Goal: Task Accomplishment & Management: Complete application form

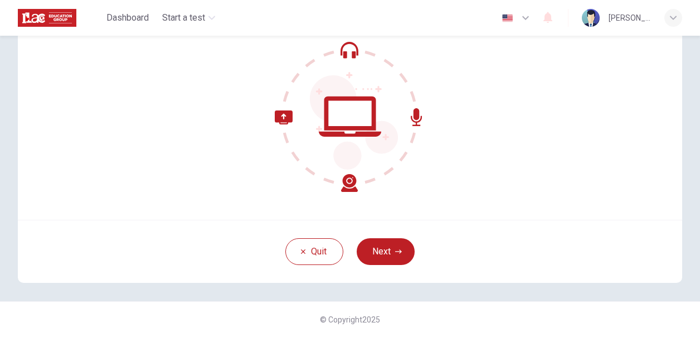
scroll to position [106, 0]
click at [380, 241] on button "Next" at bounding box center [386, 251] width 58 height 27
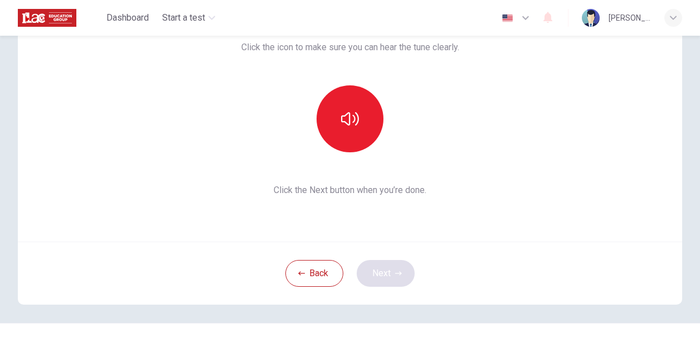
scroll to position [81, 0]
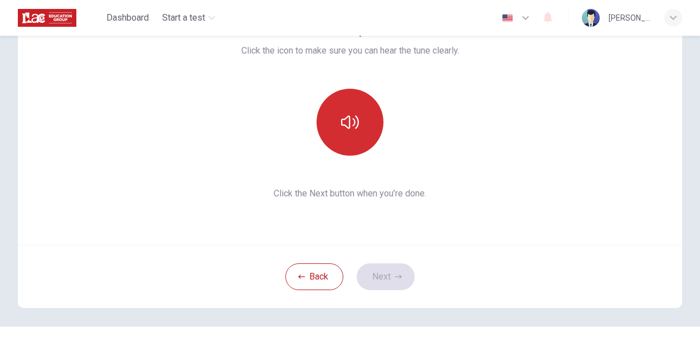
click at [358, 119] on button "button" at bounding box center [350, 122] width 67 height 67
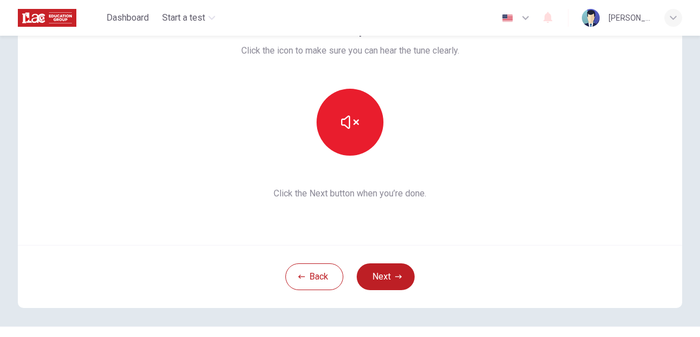
click at [440, 167] on div "This section requires audio. Click the icon to make sure you can hear the tune …" at bounding box center [350, 111] width 218 height 178
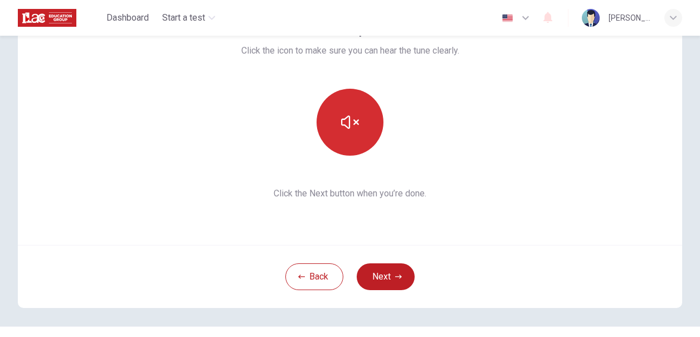
click at [351, 127] on icon "button" at bounding box center [350, 122] width 18 height 18
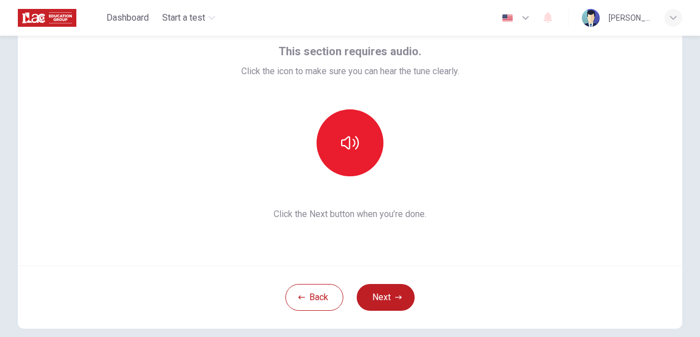
scroll to position [72, 0]
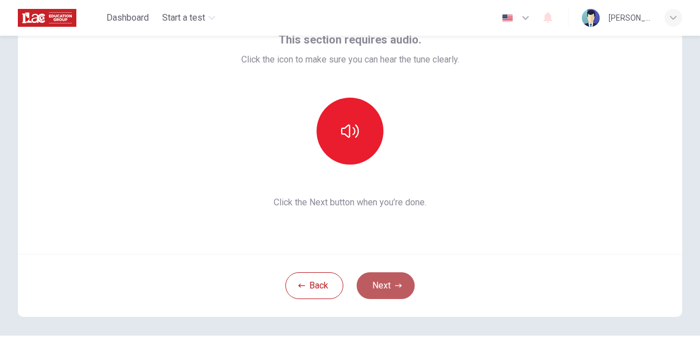
click at [396, 284] on icon "button" at bounding box center [398, 285] width 7 height 7
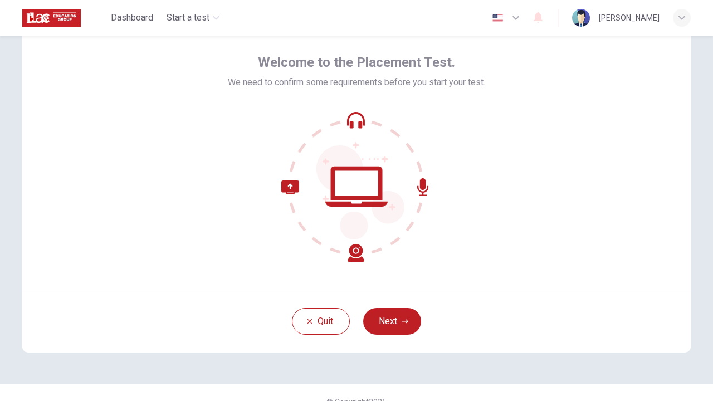
scroll to position [46, 0]
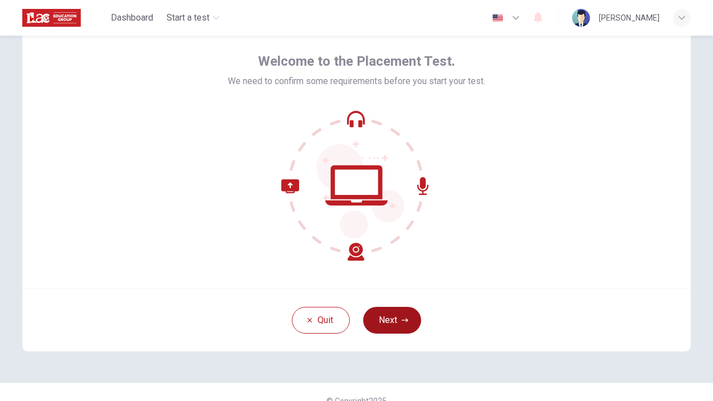
click at [390, 319] on button "Next" at bounding box center [392, 320] width 58 height 27
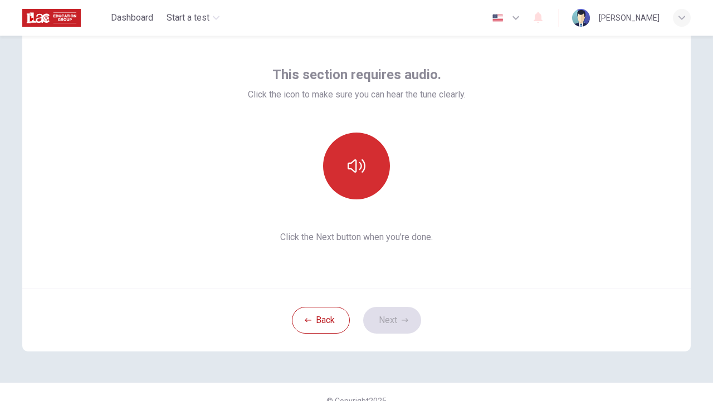
click at [365, 175] on button "button" at bounding box center [356, 166] width 67 height 67
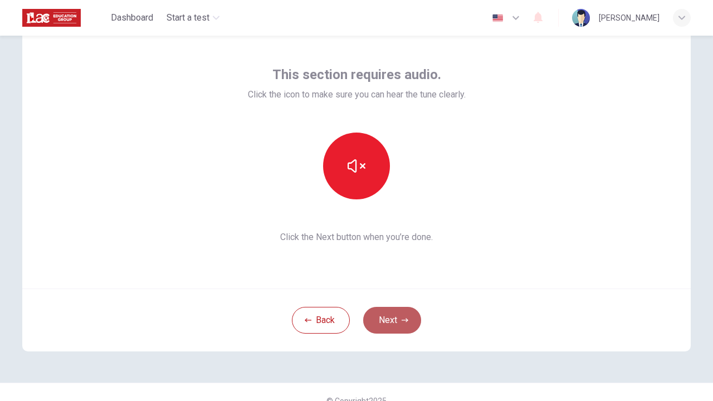
click at [388, 320] on button "Next" at bounding box center [392, 320] width 58 height 27
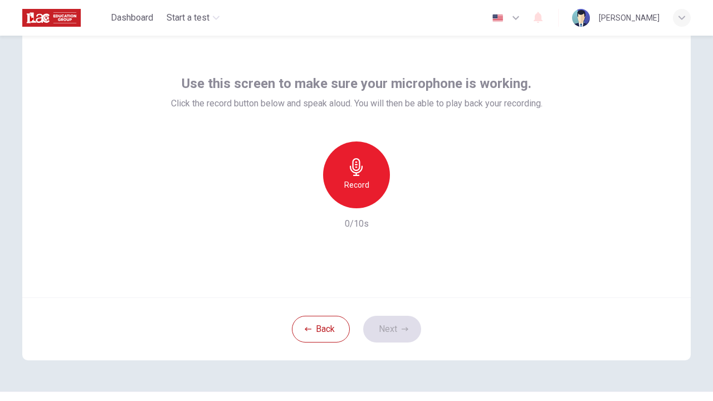
scroll to position [39, 0]
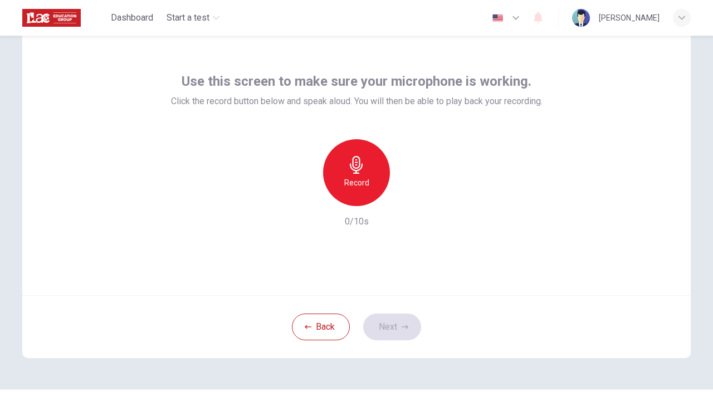
click at [357, 168] on icon "button" at bounding box center [357, 165] width 18 height 18
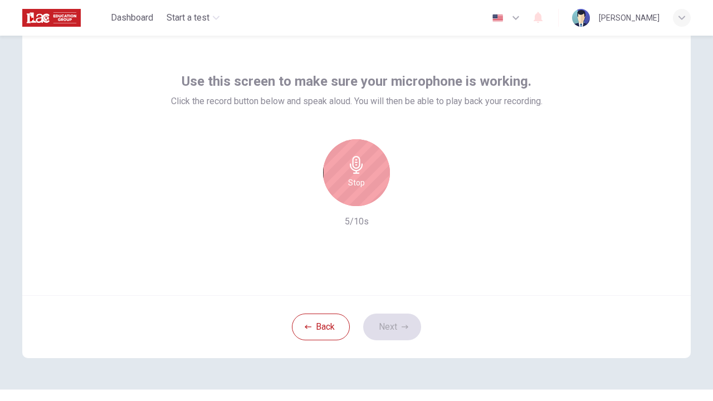
click at [357, 168] on icon "button" at bounding box center [357, 165] width 18 height 18
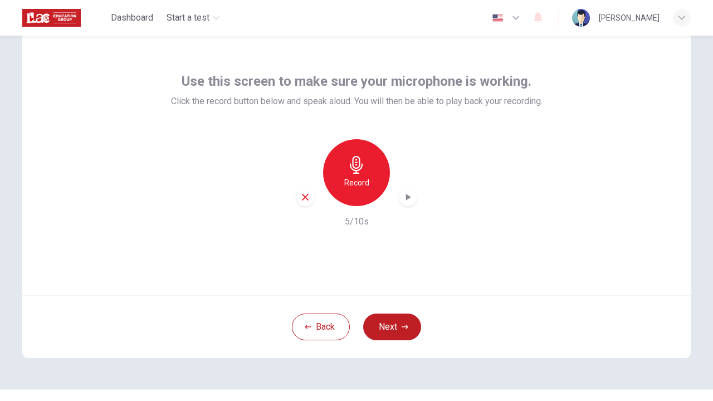
click at [406, 199] on icon "button" at bounding box center [408, 197] width 5 height 7
click at [392, 331] on button "Next" at bounding box center [392, 327] width 58 height 27
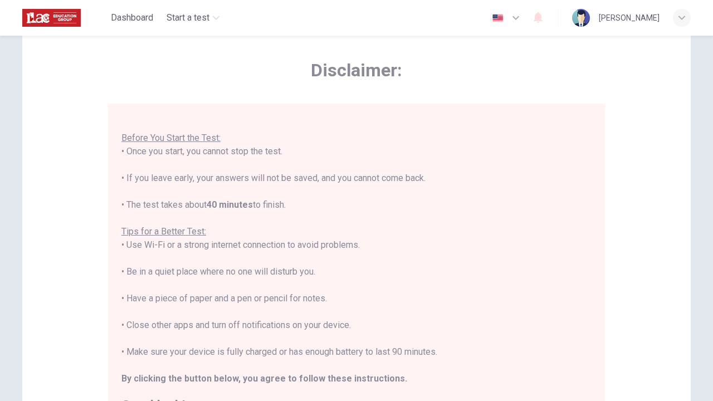
scroll to position [12, 0]
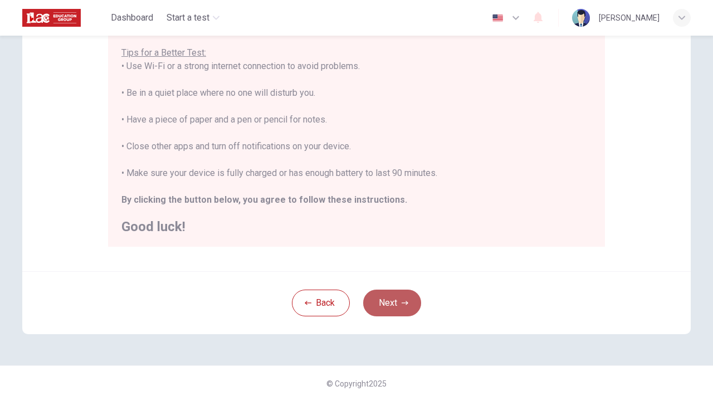
click at [391, 304] on button "Next" at bounding box center [392, 303] width 58 height 27
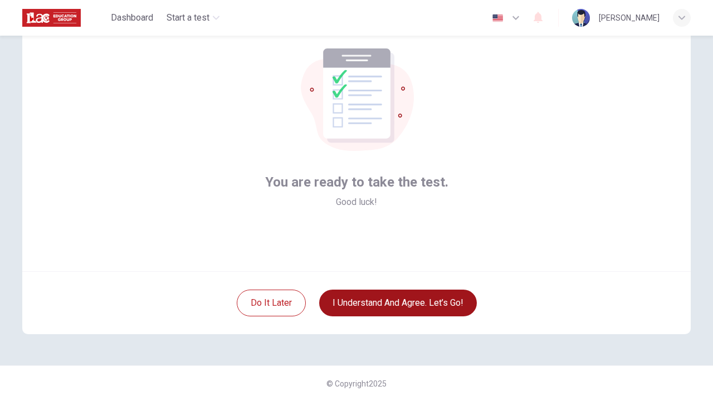
scroll to position [63, 0]
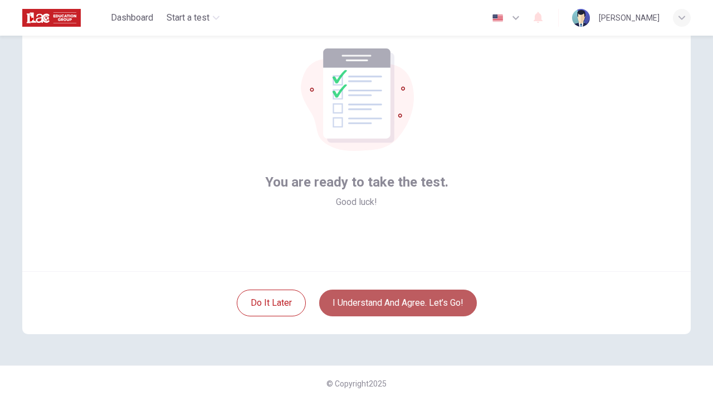
click at [395, 304] on button "I understand and agree. Let’s go!" at bounding box center [398, 303] width 158 height 27
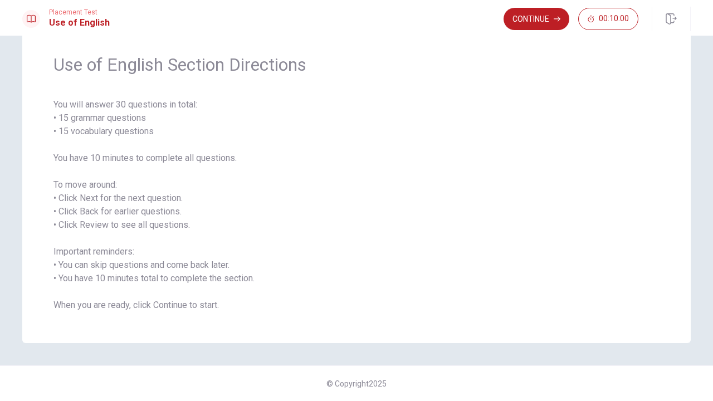
scroll to position [36, 0]
click at [547, 22] on button "Continue" at bounding box center [537, 19] width 66 height 22
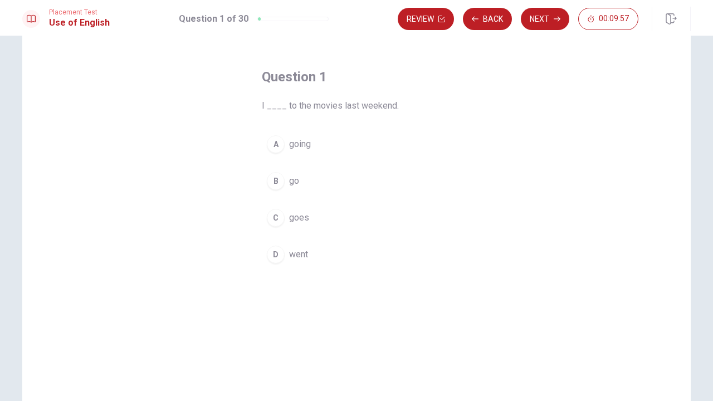
click at [279, 254] on div "D" at bounding box center [276, 255] width 18 height 18
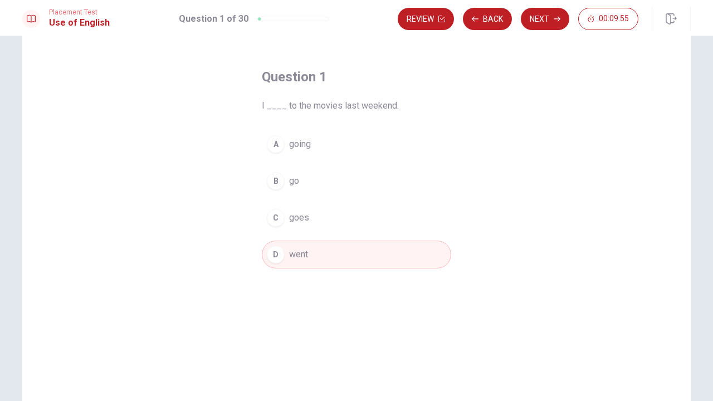
click at [548, 7] on div "Review Back Next 00:09:55" at bounding box center [544, 19] width 293 height 25
click at [545, 17] on button "Next" at bounding box center [545, 19] width 48 height 22
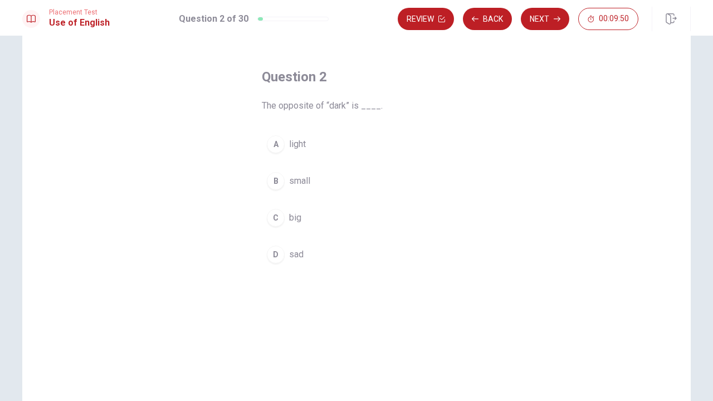
click at [278, 144] on div "A" at bounding box center [276, 144] width 18 height 18
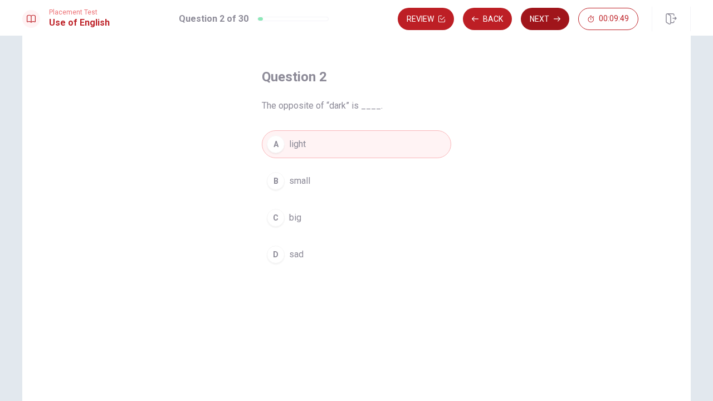
click at [543, 16] on button "Next" at bounding box center [545, 19] width 48 height 22
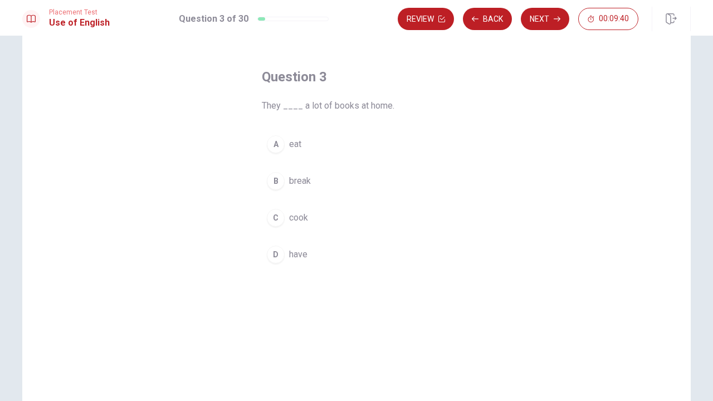
click at [274, 259] on div "D" at bounding box center [276, 255] width 18 height 18
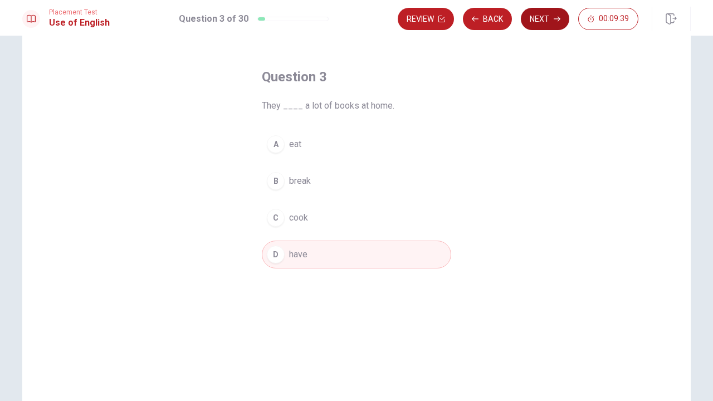
click at [544, 16] on button "Next" at bounding box center [545, 19] width 48 height 22
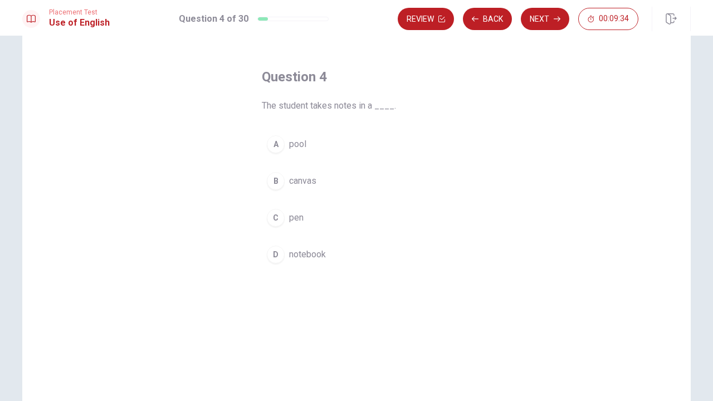
click at [275, 252] on div "D" at bounding box center [276, 255] width 18 height 18
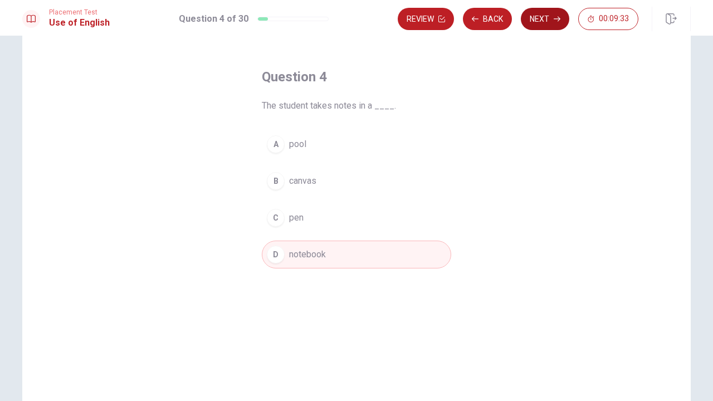
click at [540, 16] on button "Next" at bounding box center [545, 19] width 48 height 22
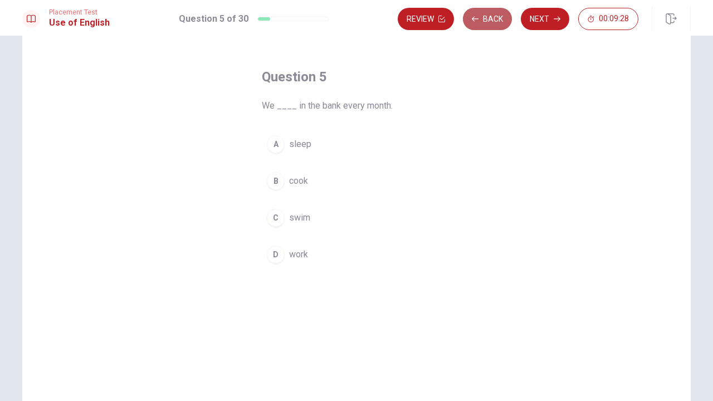
click at [494, 22] on button "Back" at bounding box center [487, 19] width 49 height 22
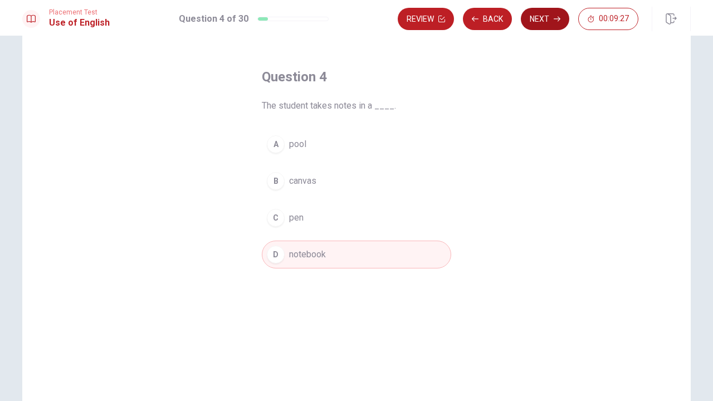
click at [541, 21] on button "Next" at bounding box center [545, 19] width 48 height 22
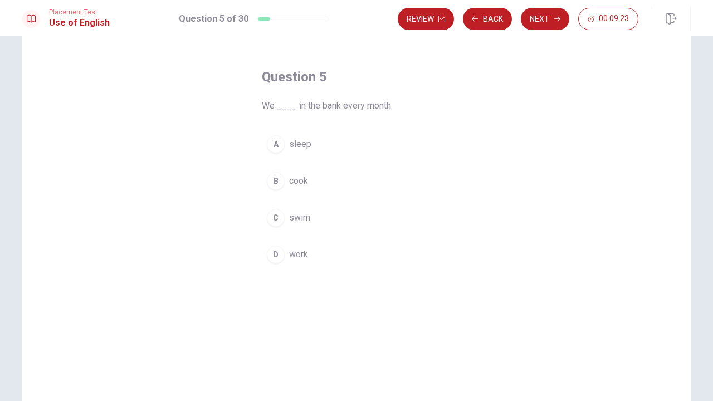
click at [273, 253] on div "D" at bounding box center [276, 255] width 18 height 18
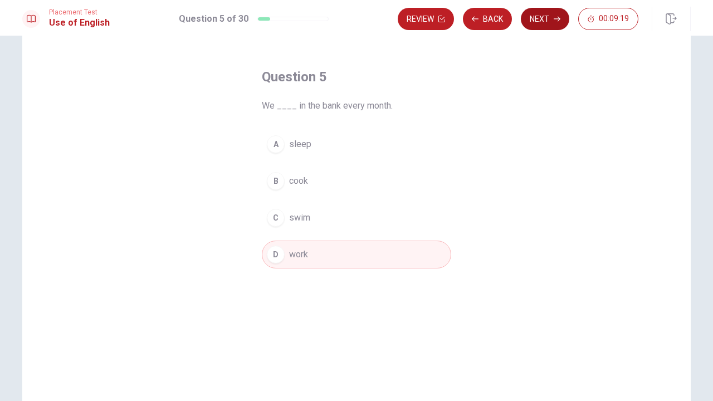
click at [547, 16] on button "Next" at bounding box center [545, 19] width 48 height 22
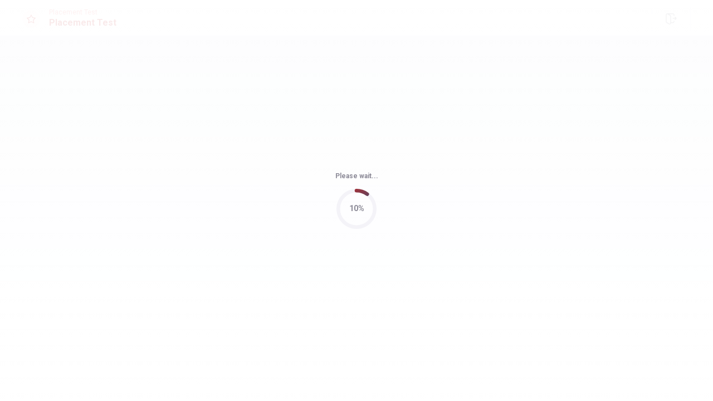
scroll to position [0, 0]
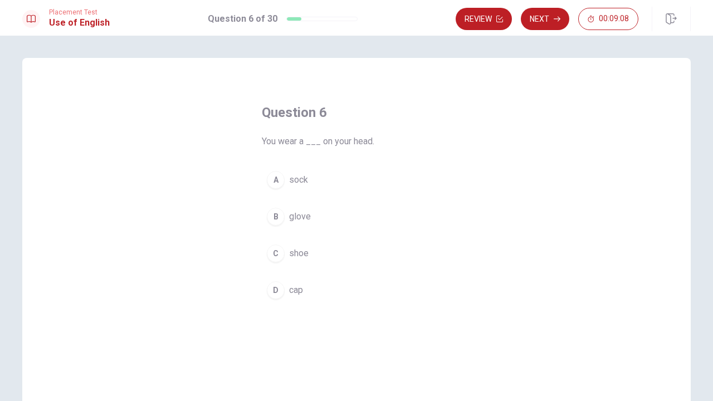
click at [273, 289] on div "D" at bounding box center [276, 290] width 18 height 18
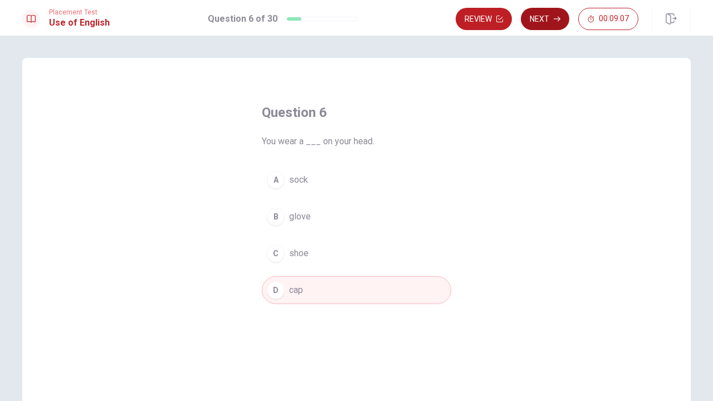
click at [538, 16] on button "Next" at bounding box center [545, 19] width 48 height 22
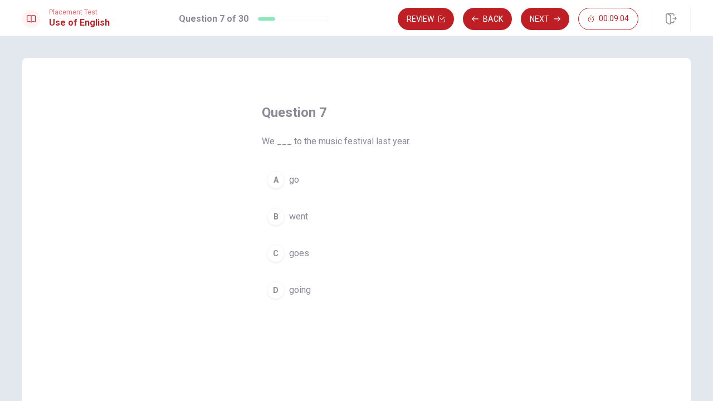
click at [274, 217] on div "B" at bounding box center [276, 217] width 18 height 18
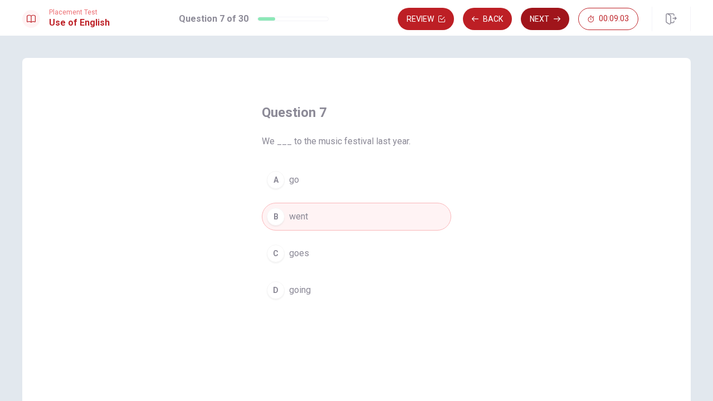
click at [543, 17] on button "Next" at bounding box center [545, 19] width 48 height 22
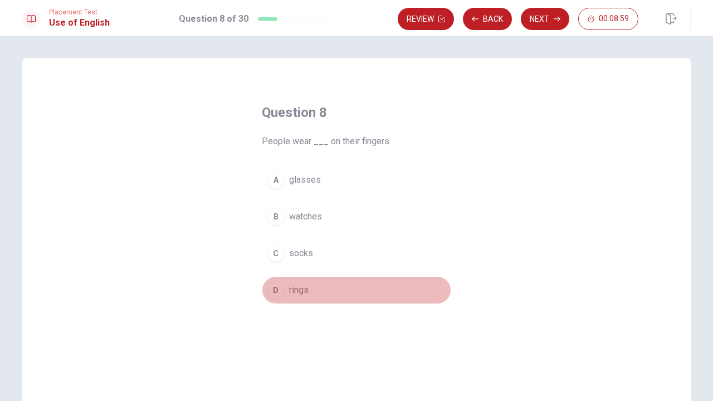
click at [273, 295] on div "D" at bounding box center [276, 290] width 18 height 18
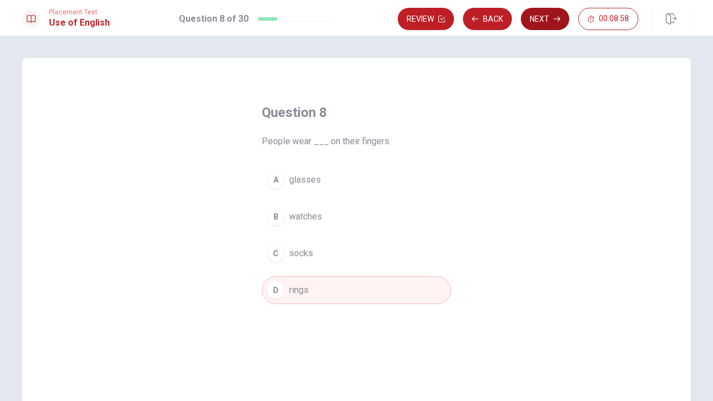
click at [535, 25] on button "Next" at bounding box center [545, 19] width 48 height 22
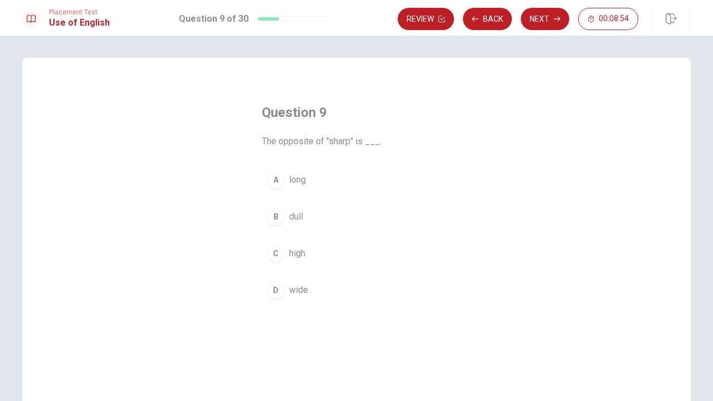
click at [276, 220] on div "B" at bounding box center [276, 217] width 18 height 18
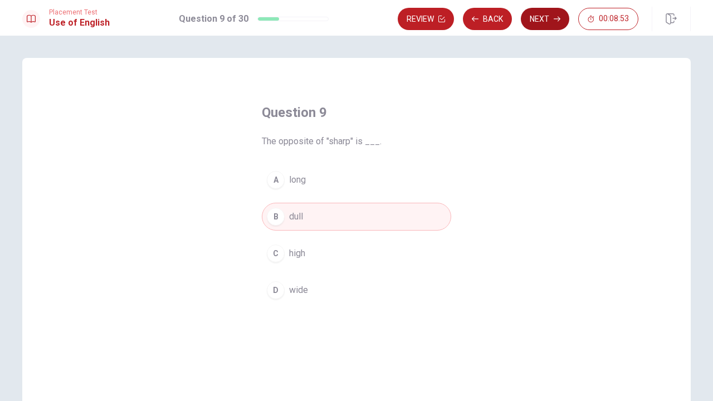
click at [543, 25] on button "Next" at bounding box center [545, 19] width 48 height 22
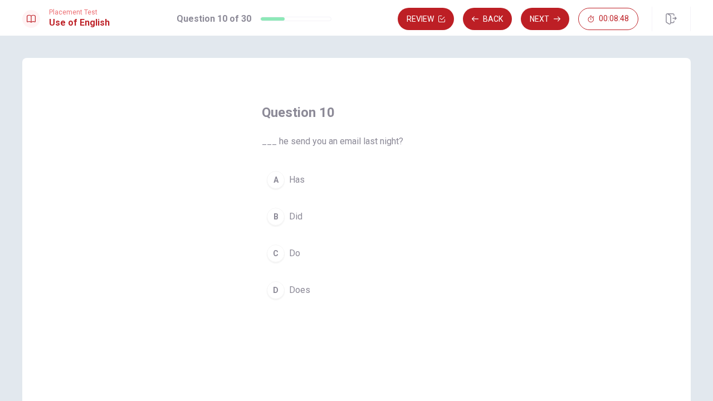
click at [275, 222] on div "B" at bounding box center [276, 217] width 18 height 18
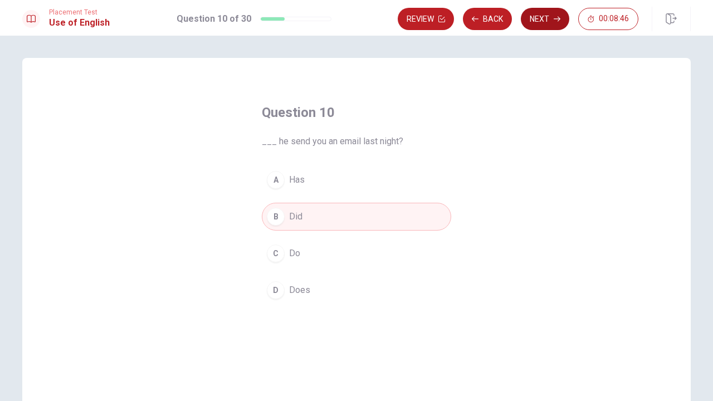
click at [544, 16] on button "Next" at bounding box center [545, 19] width 48 height 22
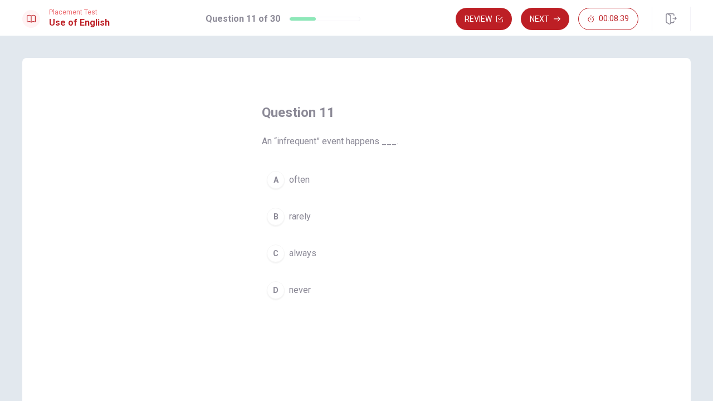
click at [275, 216] on div "B" at bounding box center [276, 217] width 18 height 18
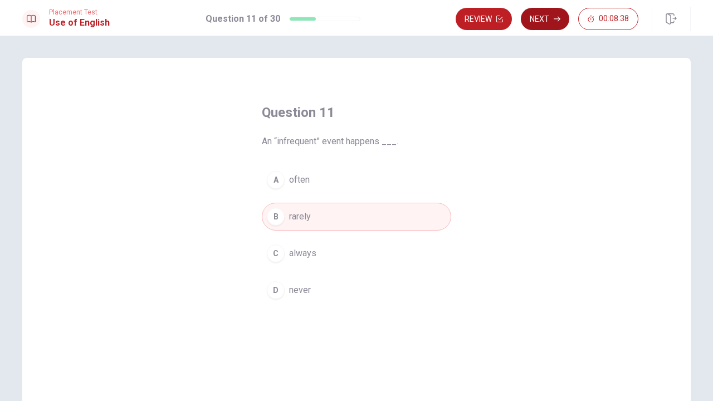
click at [549, 22] on button "Next" at bounding box center [545, 19] width 48 height 22
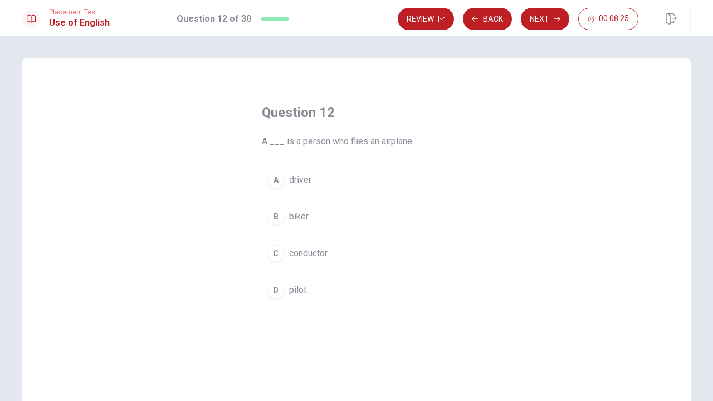
click at [275, 297] on div "D" at bounding box center [276, 290] width 18 height 18
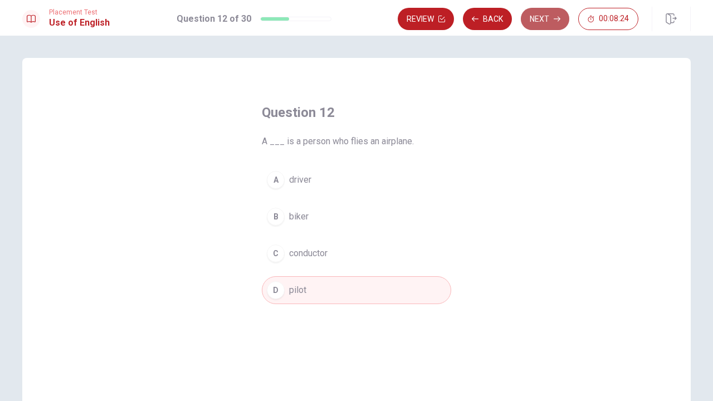
click at [543, 23] on button "Next" at bounding box center [545, 19] width 48 height 22
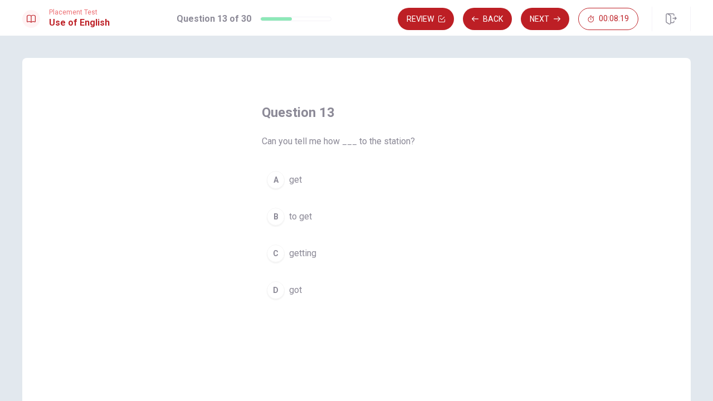
click at [277, 220] on div "B" at bounding box center [276, 217] width 18 height 18
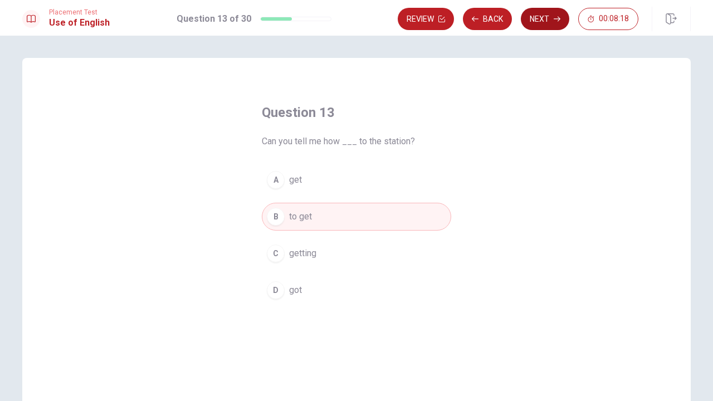
click at [538, 27] on button "Next" at bounding box center [545, 19] width 48 height 22
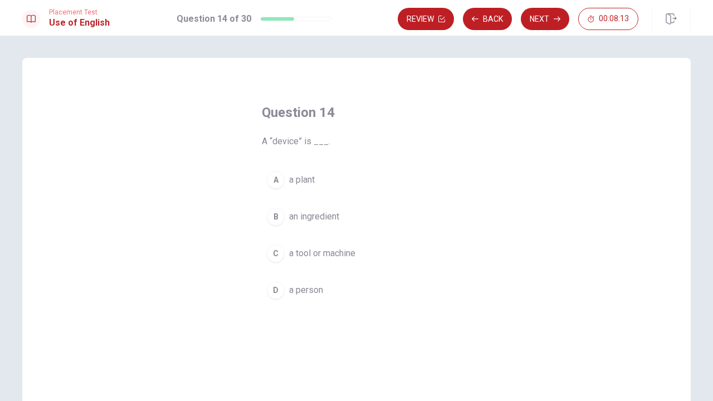
click at [273, 251] on div "C" at bounding box center [276, 254] width 18 height 18
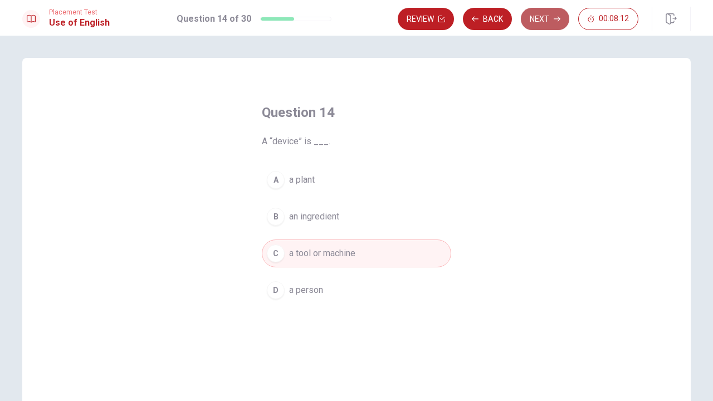
click at [539, 8] on button "Next" at bounding box center [545, 19] width 48 height 22
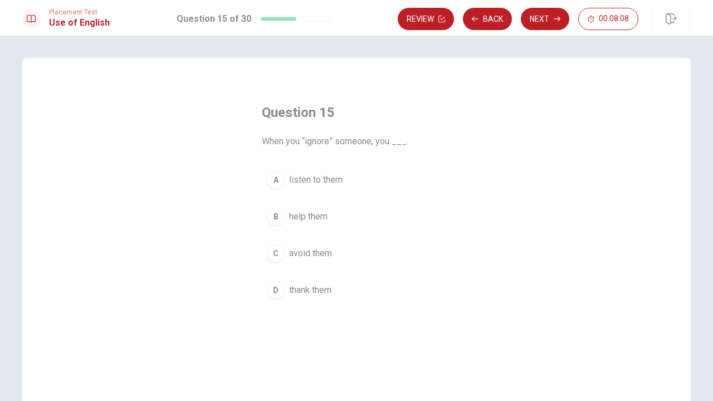
click at [274, 253] on div "C" at bounding box center [276, 254] width 18 height 18
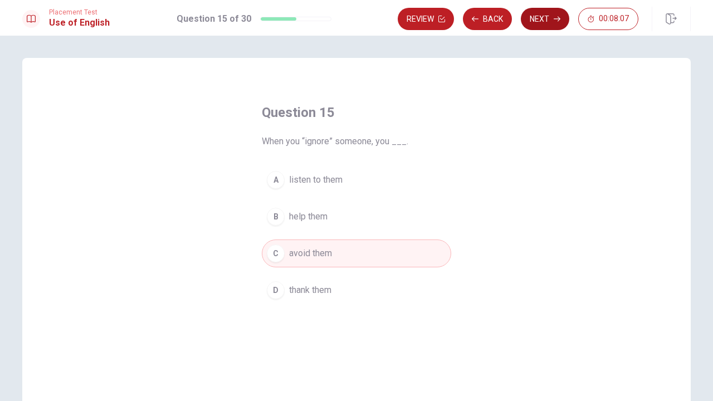
click at [543, 23] on button "Next" at bounding box center [545, 19] width 48 height 22
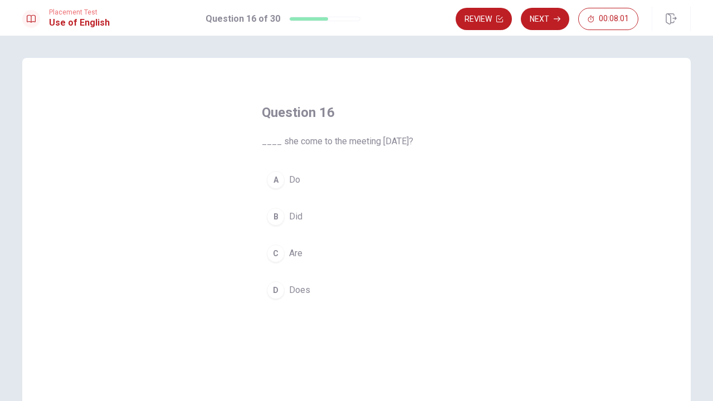
click at [273, 218] on div "B" at bounding box center [276, 217] width 18 height 18
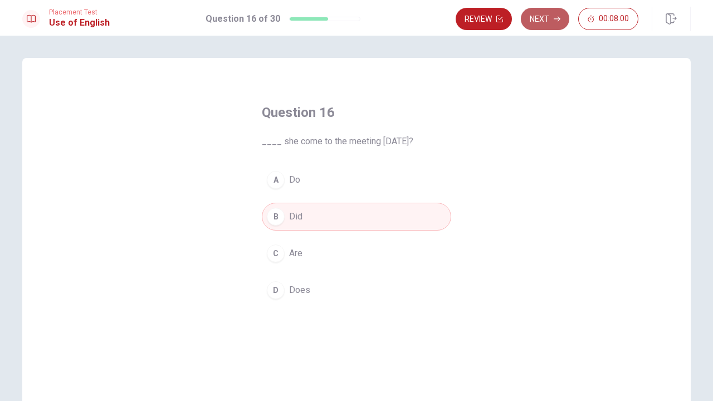
click at [550, 18] on button "Next" at bounding box center [545, 19] width 48 height 22
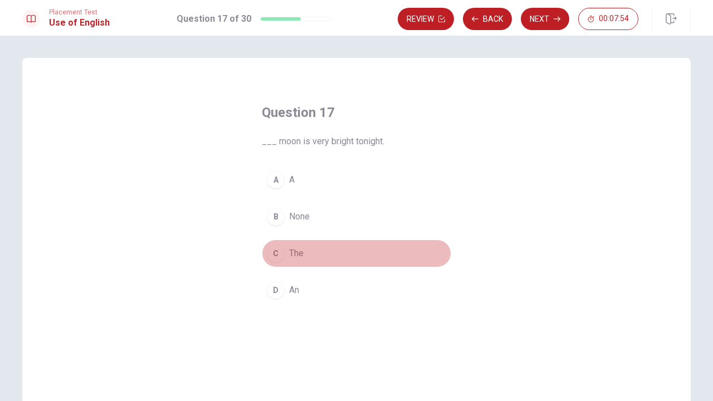
click at [270, 259] on div "C" at bounding box center [276, 254] width 18 height 18
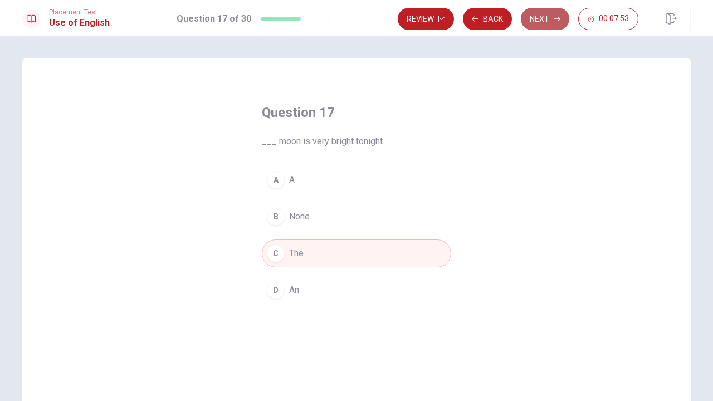
click at [546, 18] on button "Next" at bounding box center [545, 19] width 48 height 22
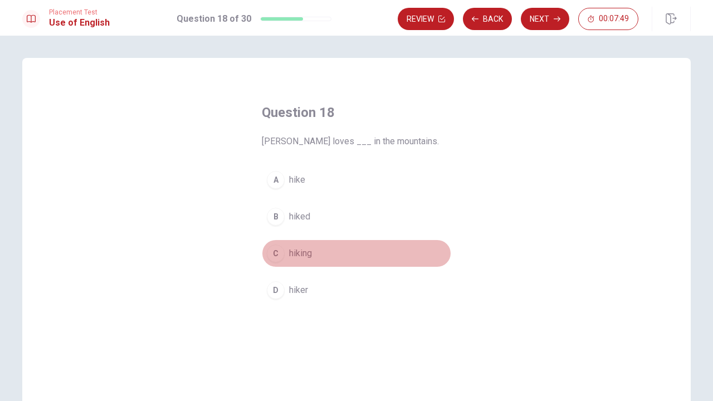
click at [278, 251] on div "C" at bounding box center [276, 254] width 18 height 18
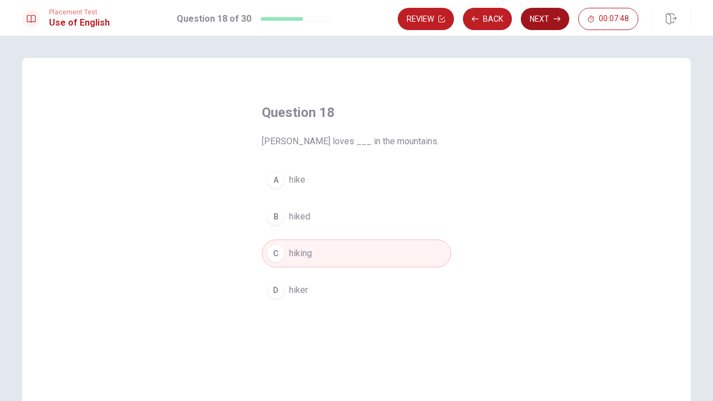
click at [552, 15] on button "Next" at bounding box center [545, 19] width 48 height 22
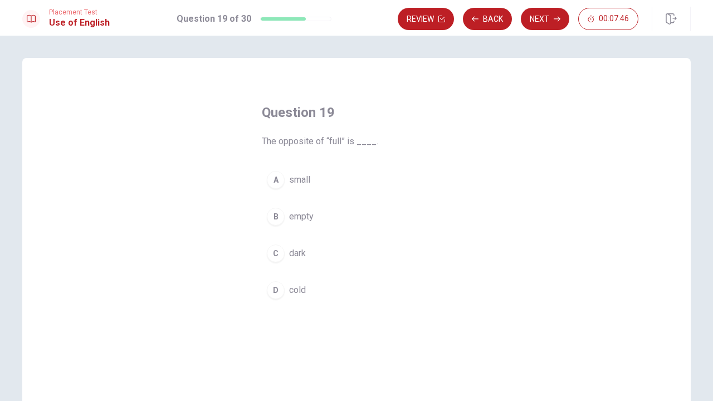
click at [278, 219] on div "B" at bounding box center [276, 217] width 18 height 18
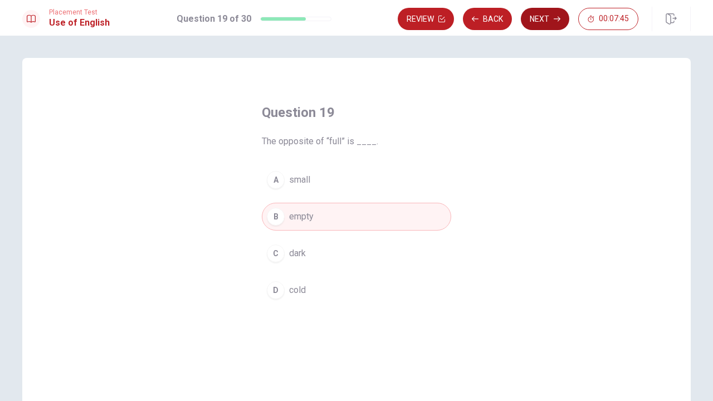
click at [551, 15] on button "Next" at bounding box center [545, 19] width 48 height 22
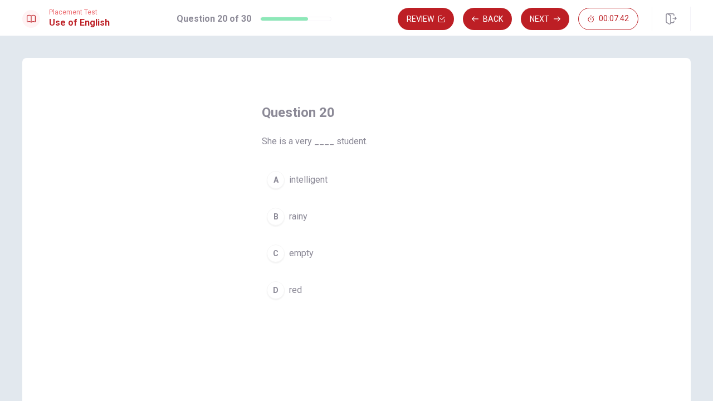
click at [276, 178] on div "A" at bounding box center [276, 180] width 18 height 18
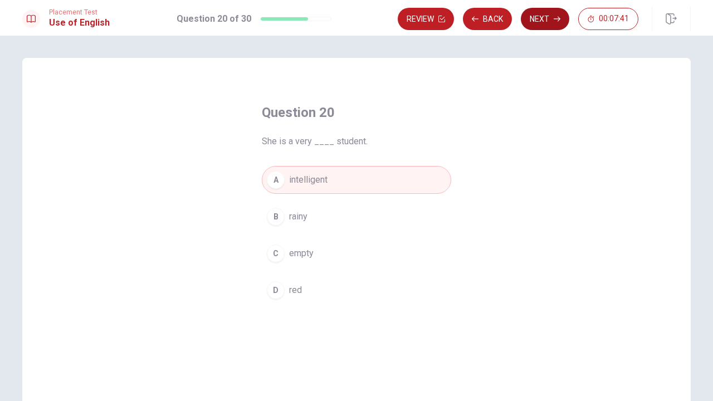
click at [540, 16] on button "Next" at bounding box center [545, 19] width 48 height 22
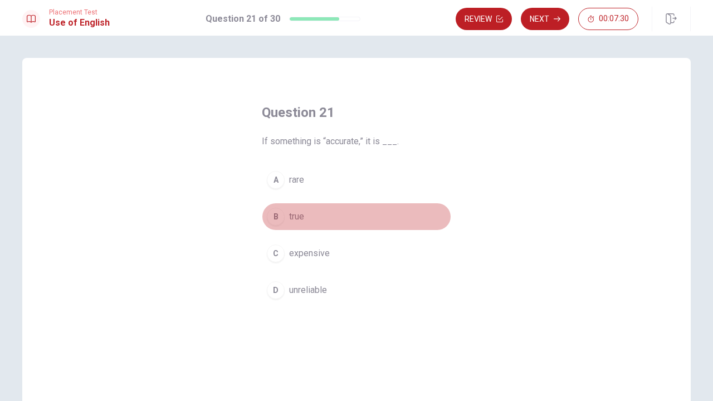
click at [278, 213] on div "B" at bounding box center [276, 217] width 18 height 18
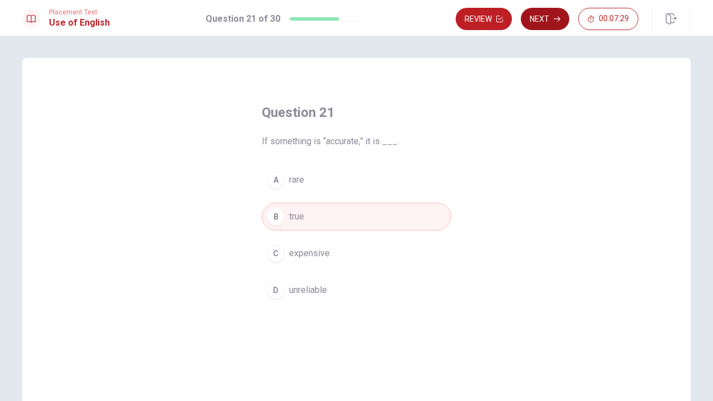
click at [548, 20] on button "Next" at bounding box center [545, 19] width 48 height 22
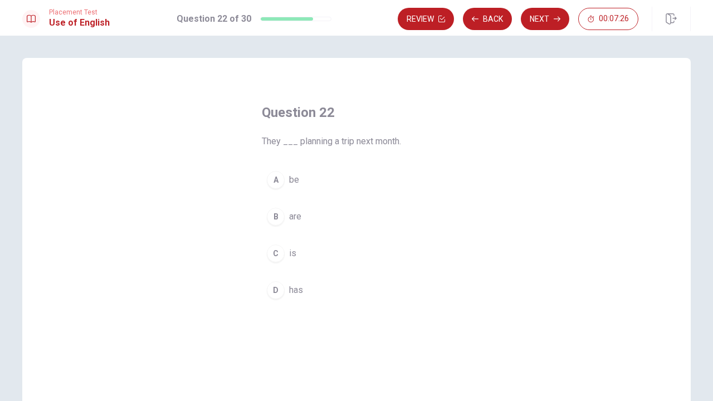
click at [275, 217] on div "B" at bounding box center [276, 217] width 18 height 18
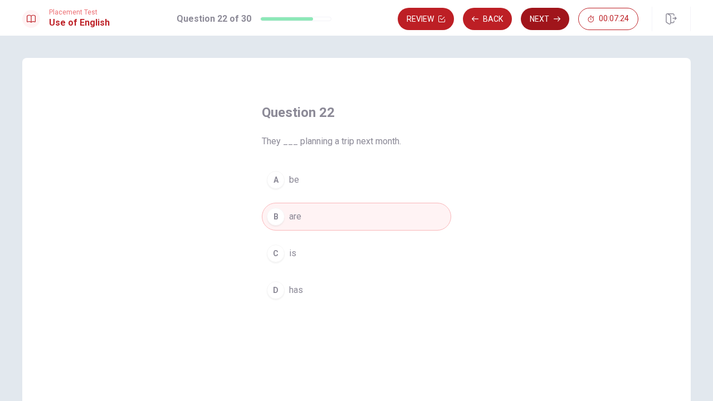
click at [551, 15] on button "Next" at bounding box center [545, 19] width 48 height 22
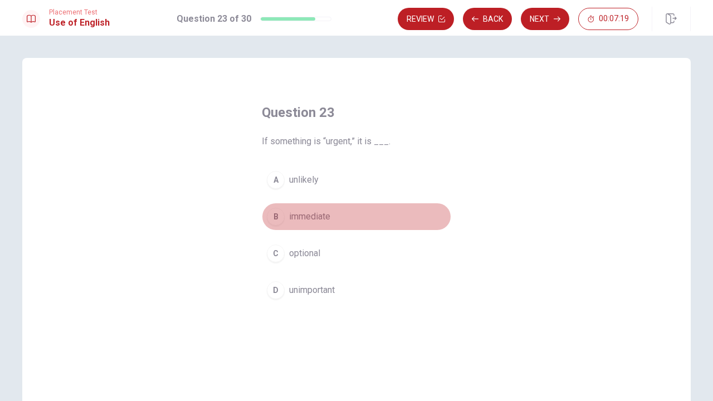
click at [274, 220] on div "B" at bounding box center [276, 217] width 18 height 18
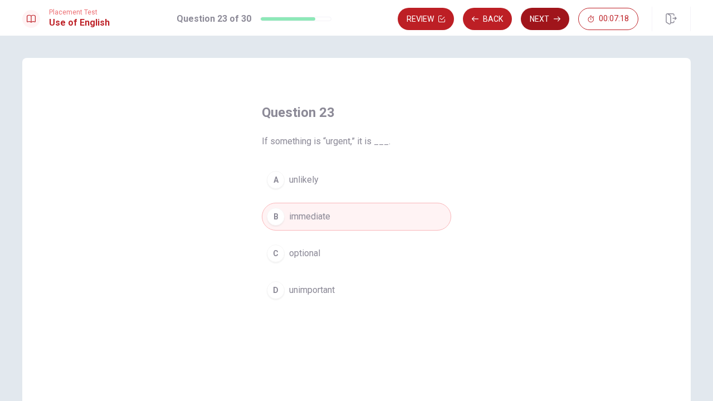
click at [540, 20] on button "Next" at bounding box center [545, 19] width 48 height 22
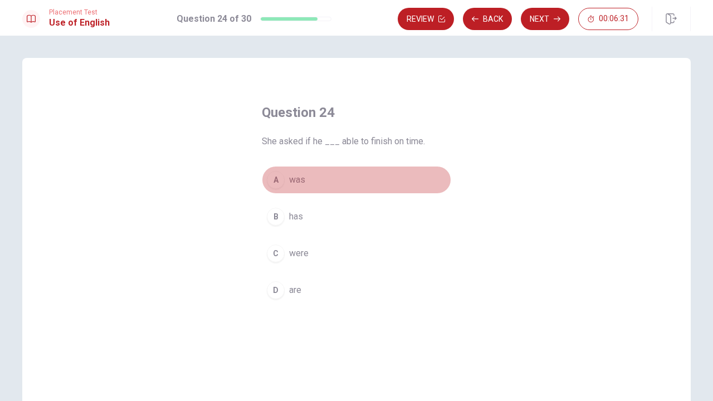
click at [281, 181] on div "A" at bounding box center [276, 180] width 18 height 18
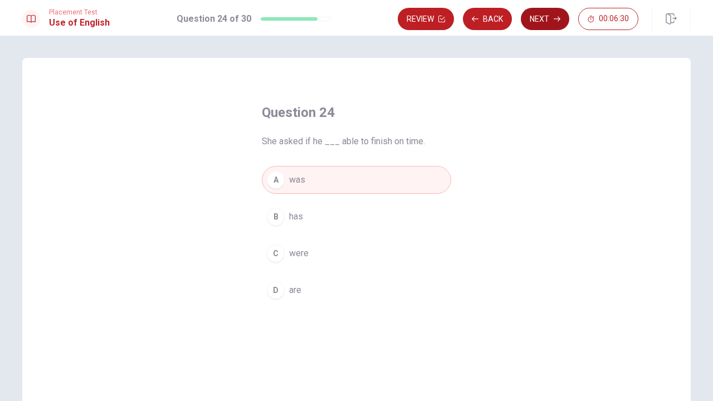
click at [543, 19] on button "Next" at bounding box center [545, 19] width 48 height 22
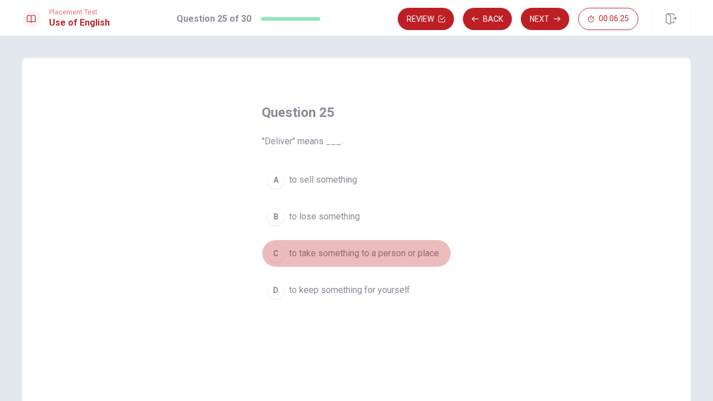
click at [274, 250] on div "C" at bounding box center [276, 254] width 18 height 18
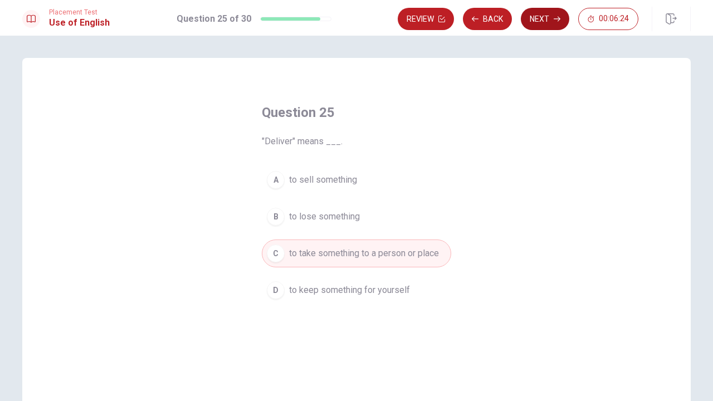
click at [546, 18] on button "Next" at bounding box center [545, 19] width 48 height 22
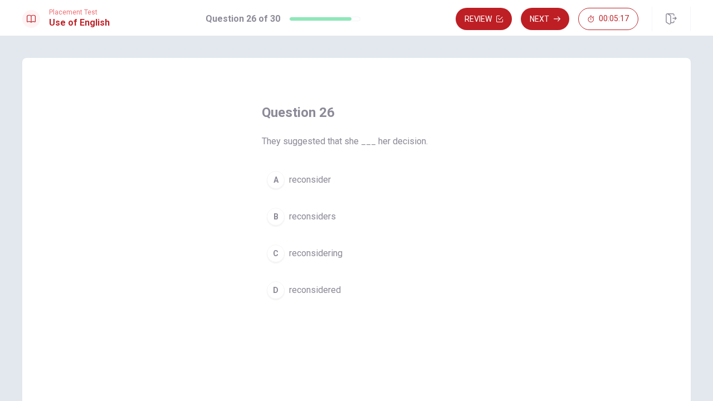
click at [289, 181] on span "reconsider" at bounding box center [310, 179] width 42 height 13
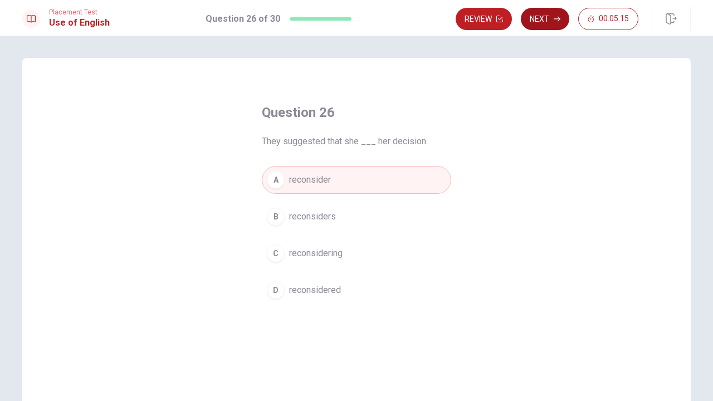
click at [536, 22] on button "Next" at bounding box center [545, 19] width 48 height 22
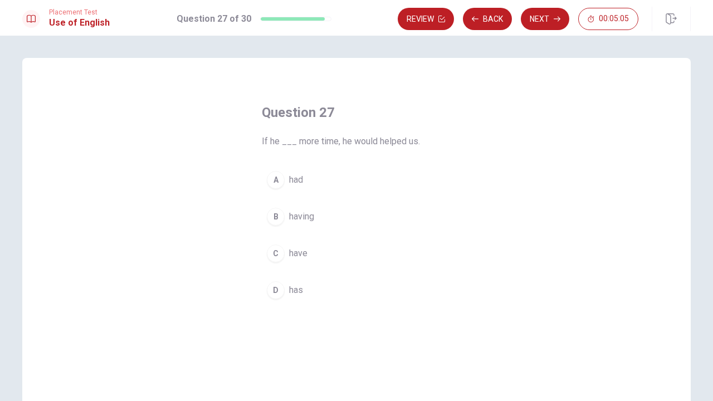
click at [279, 182] on div "A" at bounding box center [276, 180] width 18 height 18
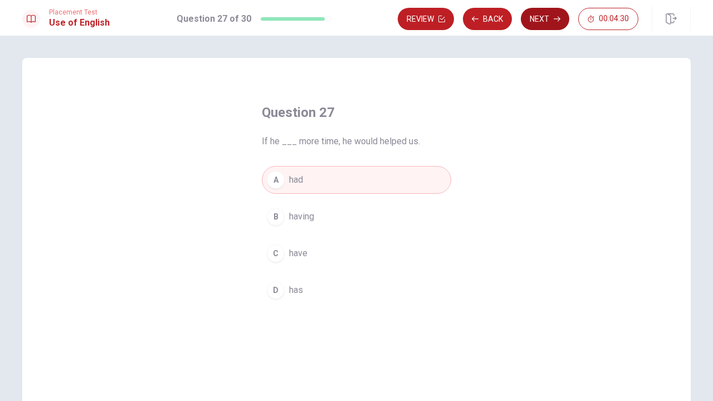
click at [551, 17] on button "Next" at bounding box center [545, 19] width 48 height 22
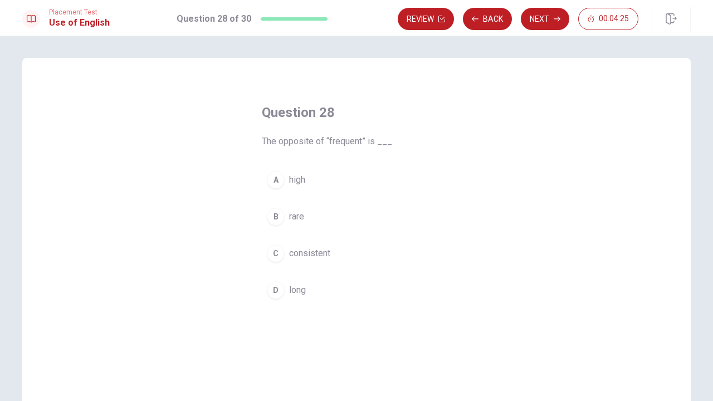
click at [275, 220] on div "B" at bounding box center [276, 217] width 18 height 18
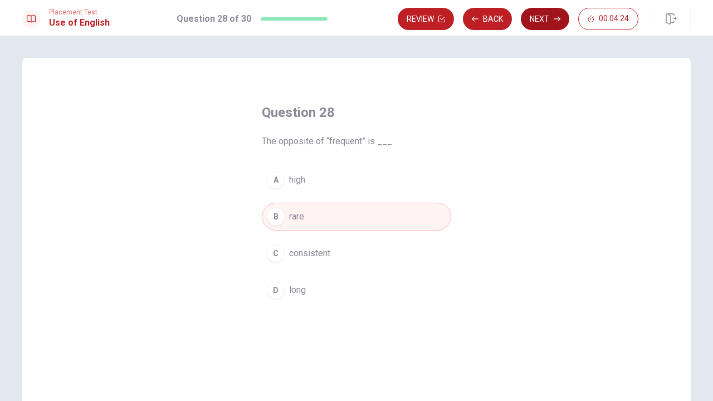
click at [545, 22] on button "Next" at bounding box center [545, 19] width 48 height 22
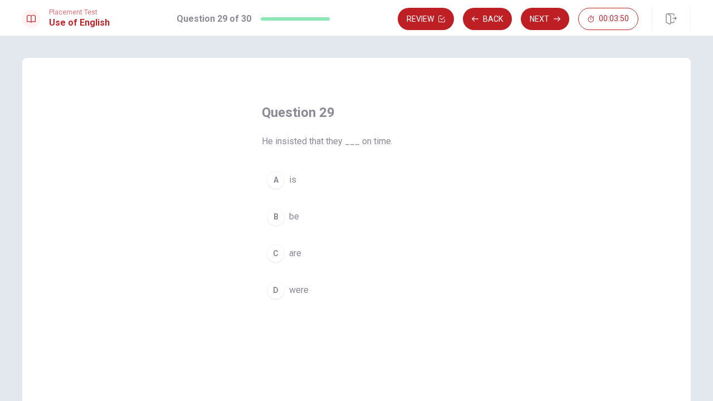
click at [298, 301] on button "D were" at bounding box center [357, 290] width 190 height 28
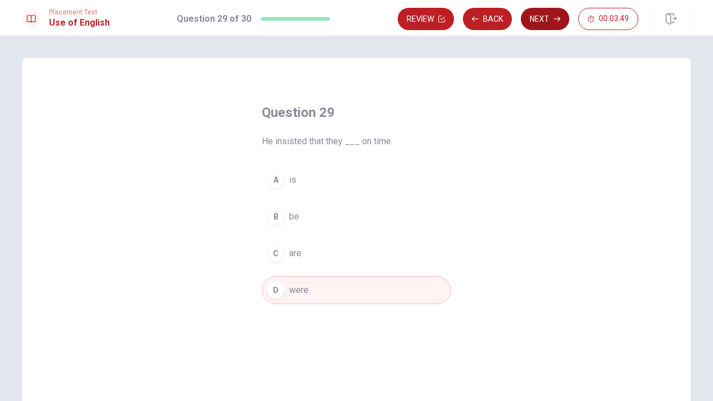
click at [547, 20] on button "Next" at bounding box center [545, 19] width 48 height 22
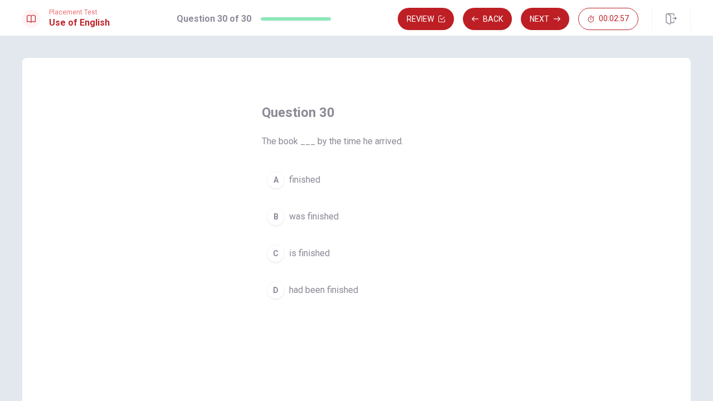
click at [304, 287] on span "had been finished" at bounding box center [323, 290] width 69 height 13
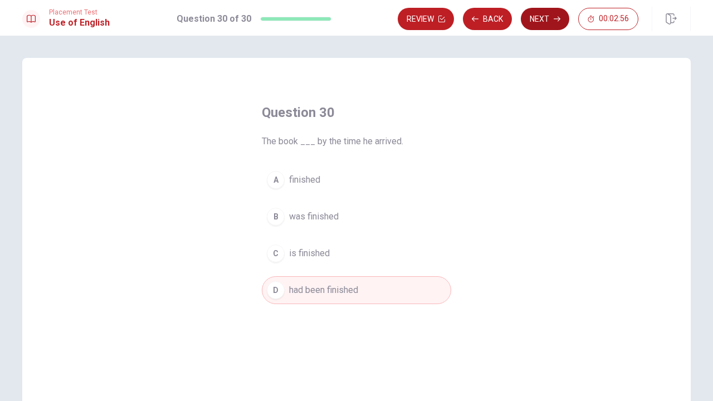
click at [544, 16] on button "Next" at bounding box center [545, 19] width 48 height 22
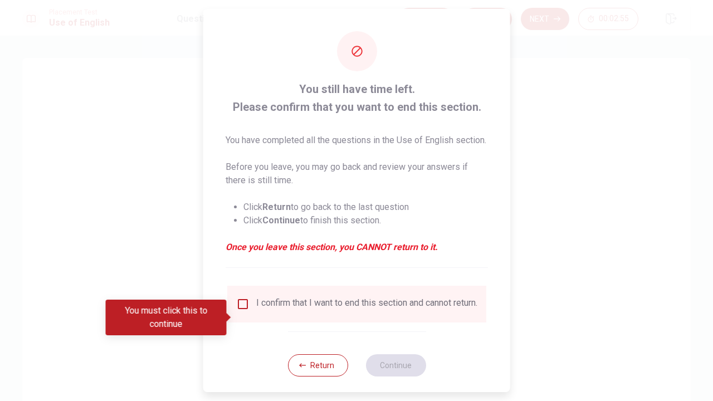
click at [239, 311] on input "You must click this to continue" at bounding box center [242, 304] width 13 height 13
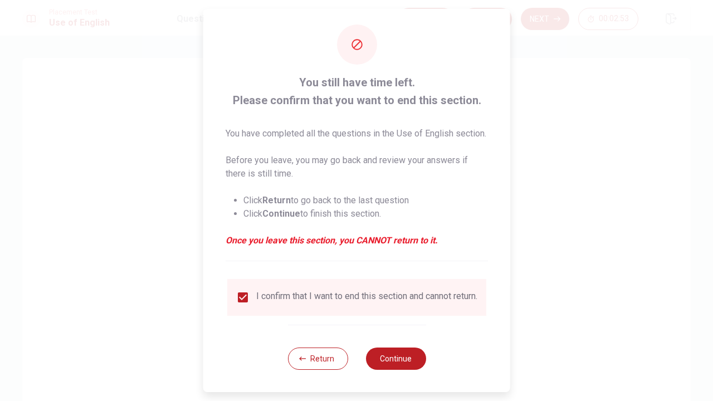
scroll to position [28, 0]
click at [398, 336] on button "Continue" at bounding box center [396, 359] width 60 height 22
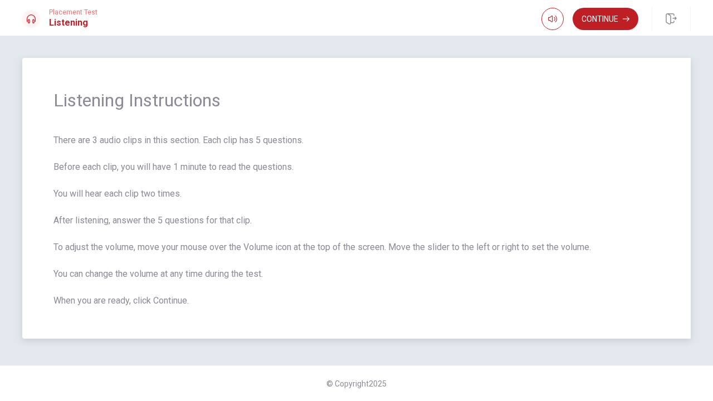
scroll to position [0, 0]
click at [604, 21] on button "Continue" at bounding box center [606, 19] width 66 height 22
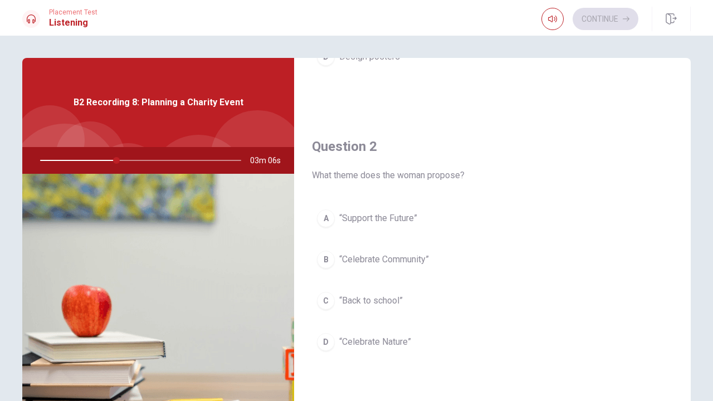
scroll to position [229, 0]
click at [331, 258] on div "B" at bounding box center [326, 259] width 18 height 18
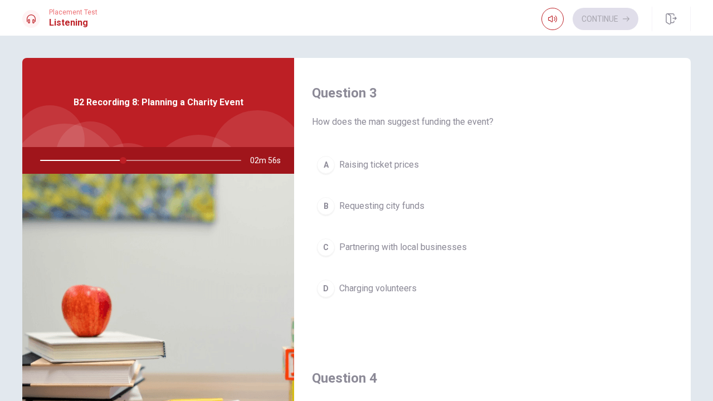
scroll to position [572, 0]
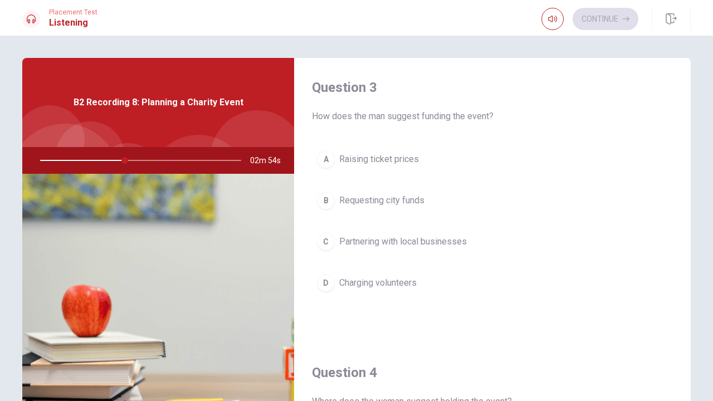
click at [349, 239] on span "Partnering with local businesses" at bounding box center [403, 241] width 128 height 13
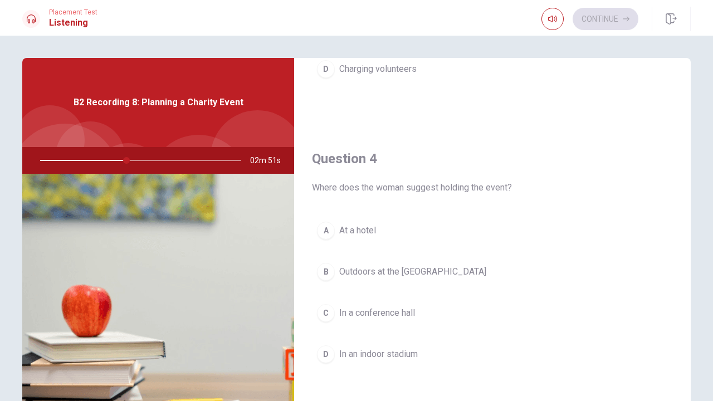
scroll to position [791, 0]
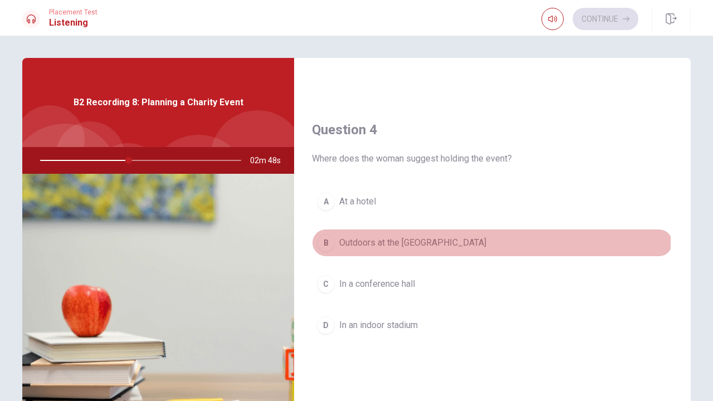
click at [349, 241] on span "Outdoors at the [GEOGRAPHIC_DATA]" at bounding box center [412, 242] width 147 height 13
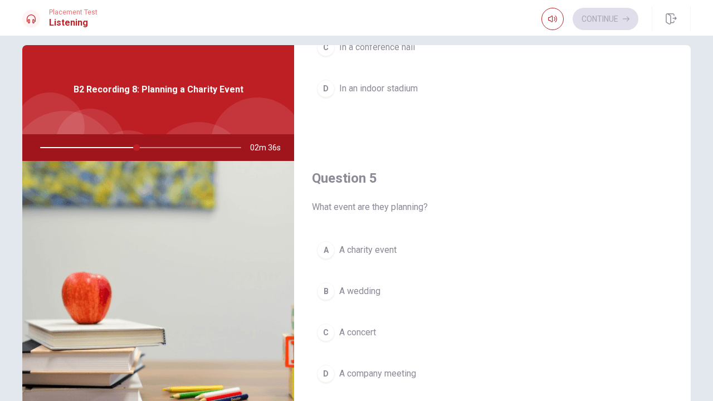
scroll to position [1039, 0]
click at [375, 249] on span "A charity event" at bounding box center [367, 250] width 57 height 13
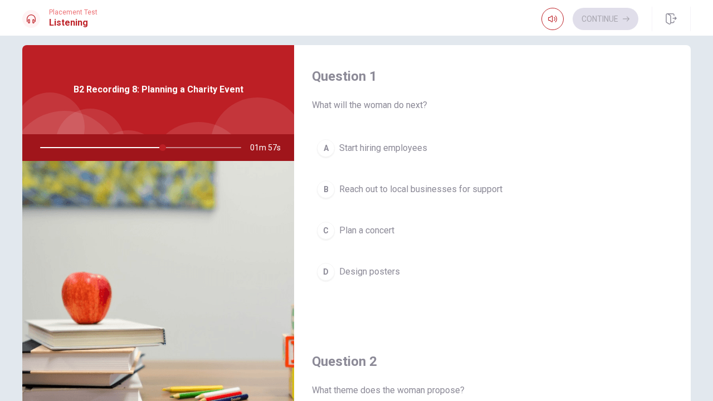
scroll to position [0, 0]
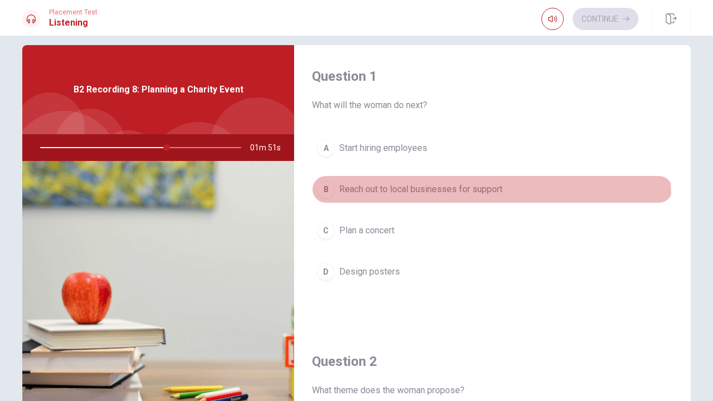
click at [371, 200] on button "B Reach out to local businesses for support" at bounding box center [492, 190] width 361 height 28
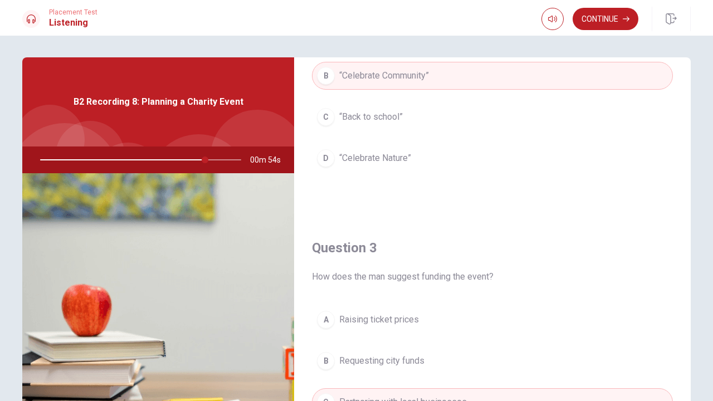
scroll to position [436, 0]
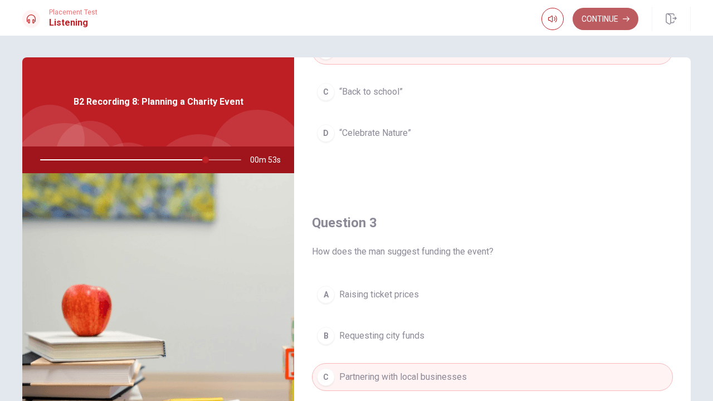
click at [602, 21] on button "Continue" at bounding box center [606, 19] width 66 height 22
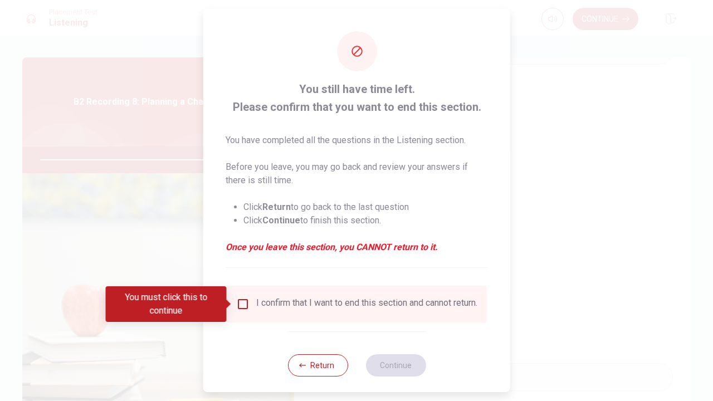
click at [242, 306] on input "You must click this to continue" at bounding box center [242, 304] width 13 height 13
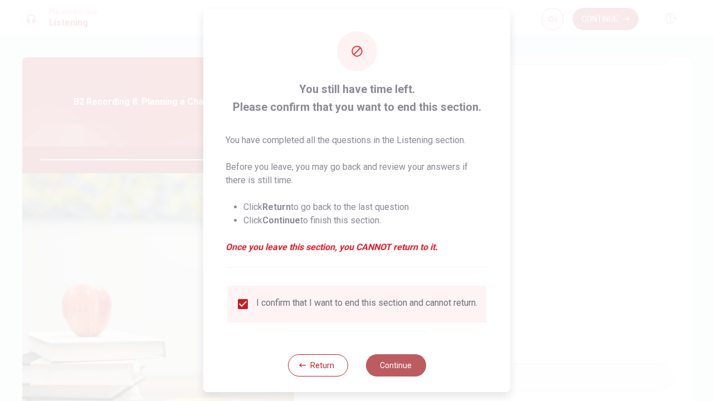
click at [390, 336] on button "Continue" at bounding box center [396, 365] width 60 height 22
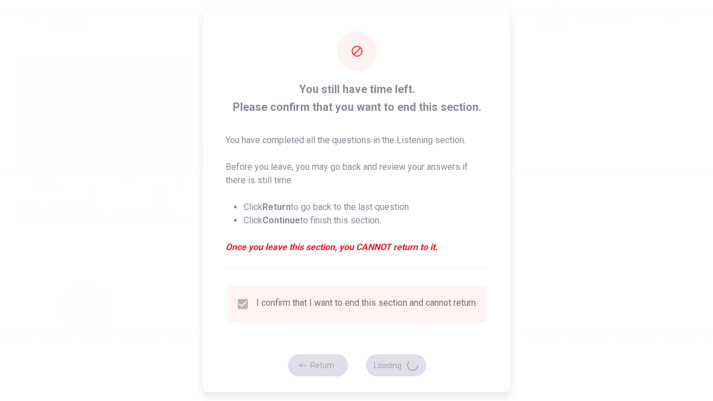
type input "84"
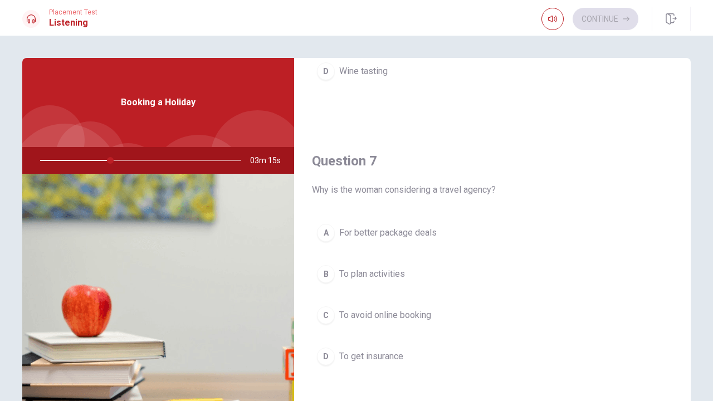
scroll to position [214, 0]
click at [394, 234] on span "For better package deals" at bounding box center [388, 232] width 98 height 13
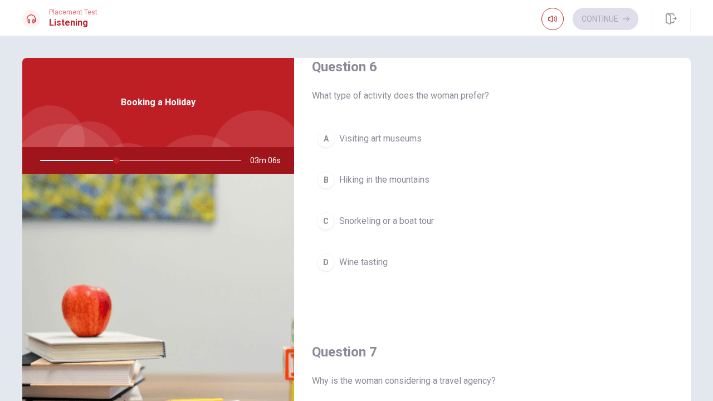
scroll to position [25, 0]
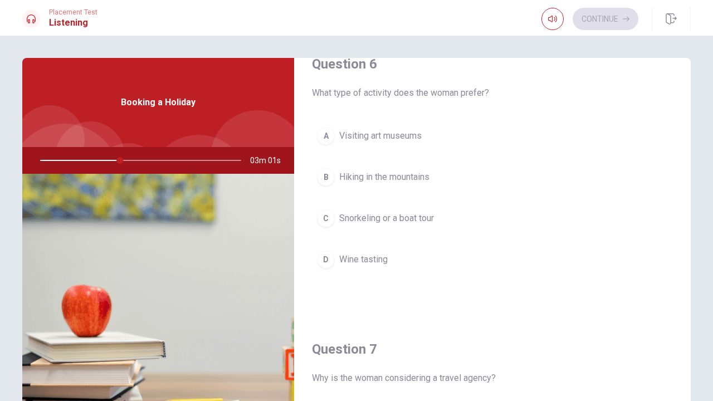
click at [390, 222] on span "Snorkeling or a boat tour" at bounding box center [386, 218] width 95 height 13
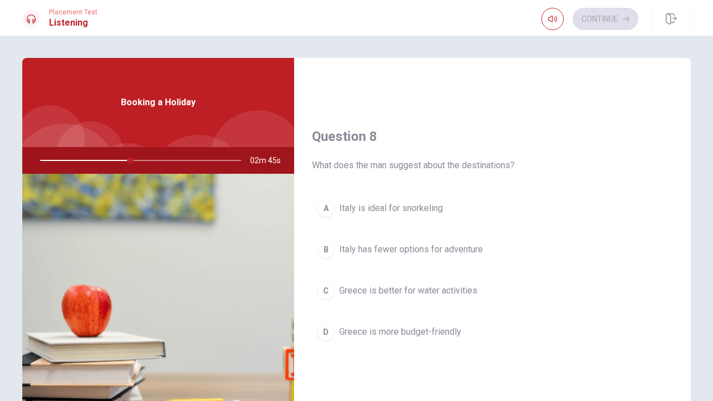
scroll to position [526, 0]
click at [373, 246] on span "Italy has fewer options for adventure" at bounding box center [411, 247] width 144 height 13
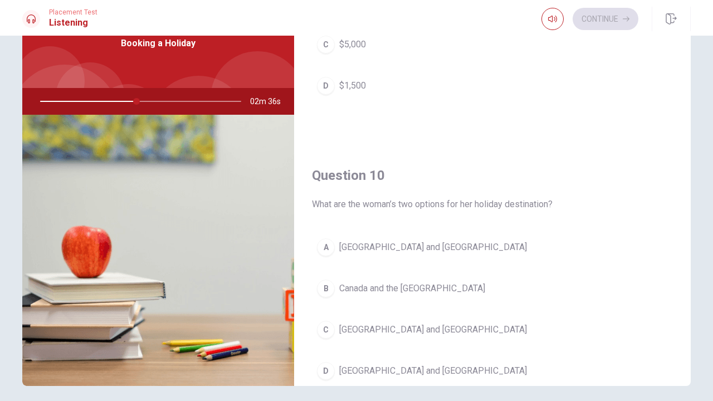
scroll to position [992, 0]
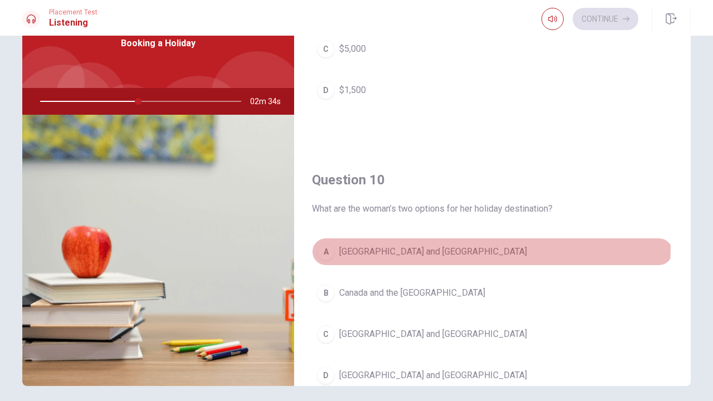
click at [373, 246] on span "[GEOGRAPHIC_DATA] and [GEOGRAPHIC_DATA]" at bounding box center [433, 251] width 188 height 13
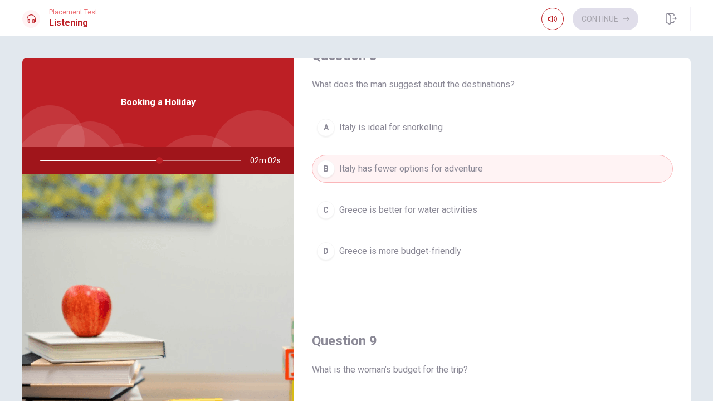
scroll to position [610, 0]
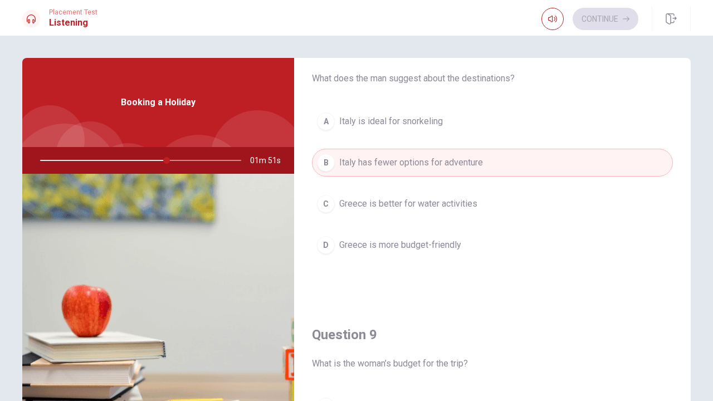
click at [398, 207] on span "Greece is better for water activities" at bounding box center [408, 203] width 138 height 13
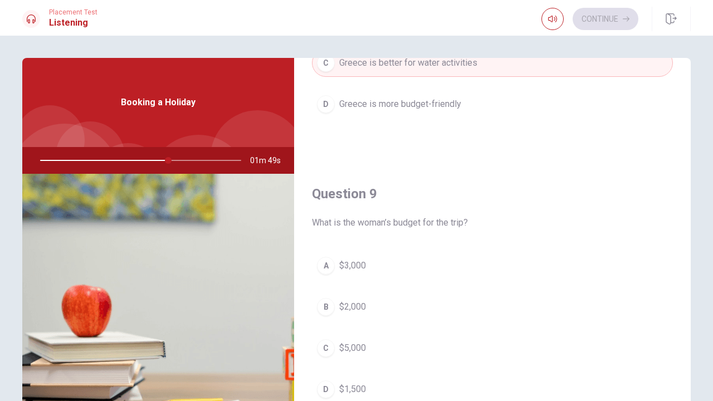
scroll to position [797, 0]
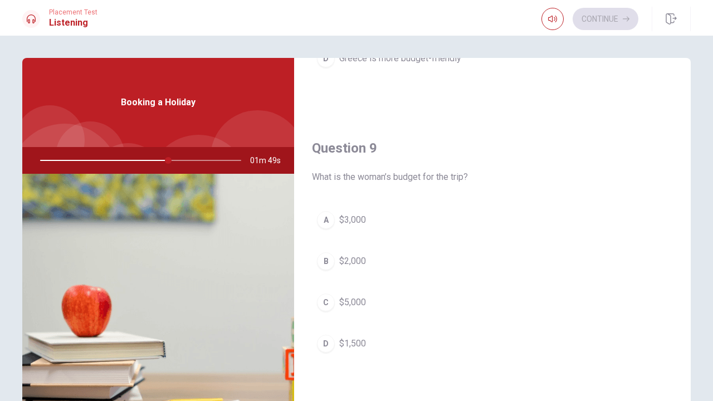
click at [363, 276] on div "A $3,000 B $2,000 C $5,000 D $1,500" at bounding box center [492, 293] width 361 height 174
click at [348, 261] on span "$2,000" at bounding box center [352, 261] width 27 height 13
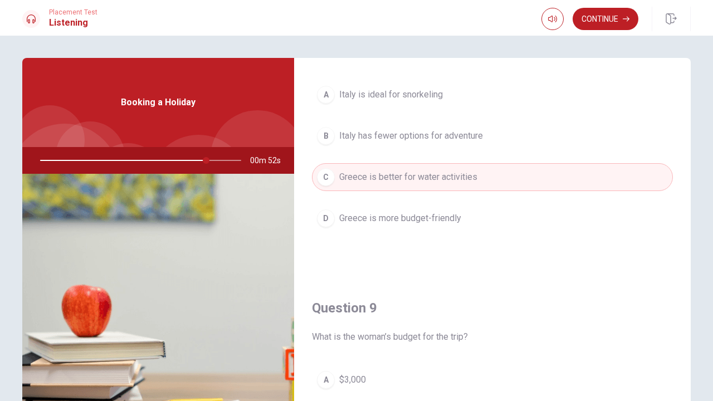
scroll to position [642, 0]
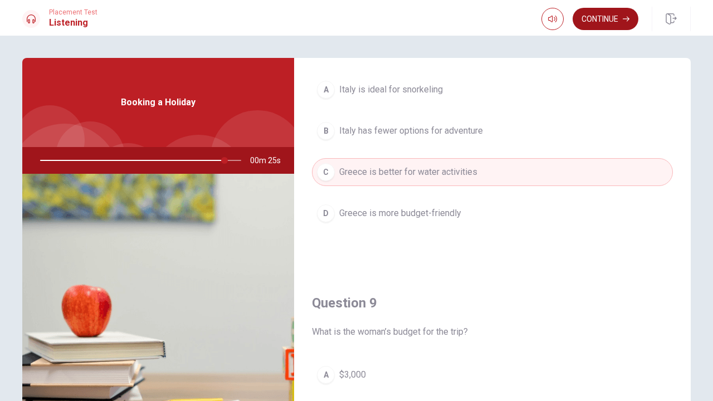
click at [610, 21] on button "Continue" at bounding box center [606, 19] width 66 height 22
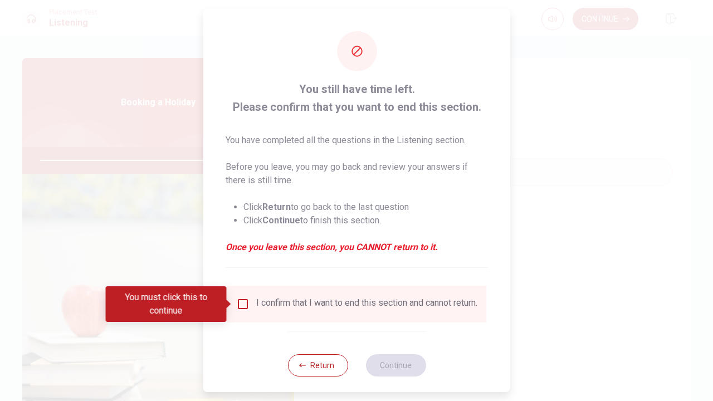
click at [242, 306] on input "You must click this to continue" at bounding box center [242, 304] width 13 height 13
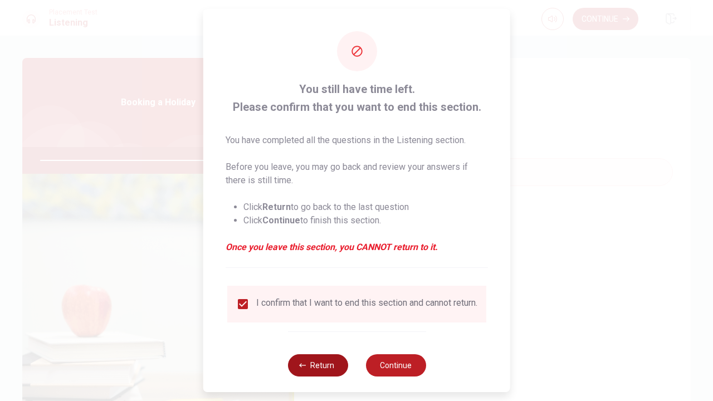
click at [310, 336] on button "Return" at bounding box center [318, 365] width 60 height 22
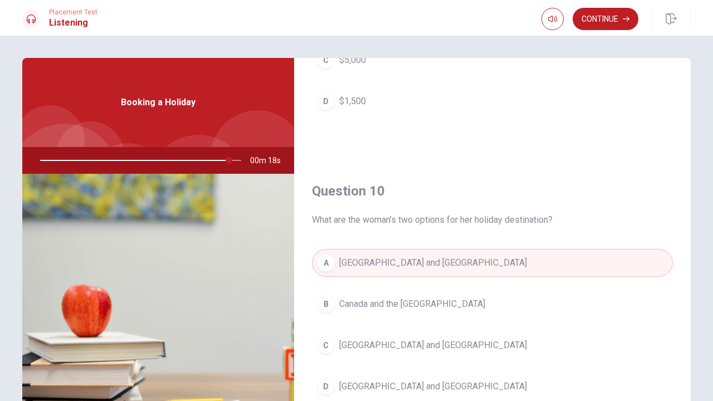
scroll to position [1039, 0]
click at [606, 18] on button "Continue" at bounding box center [606, 19] width 66 height 22
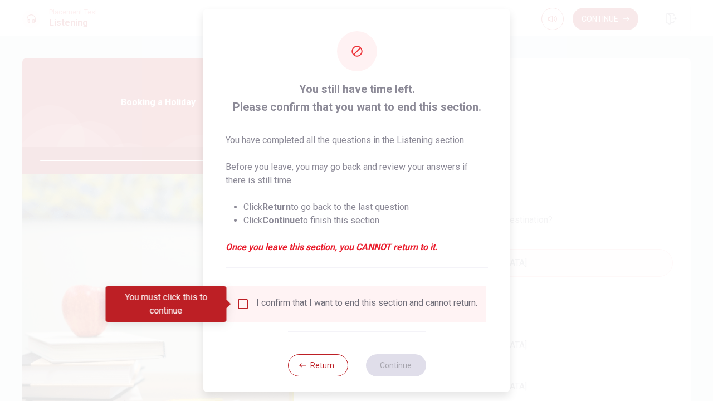
click at [245, 307] on input "You must click this to continue" at bounding box center [242, 304] width 13 height 13
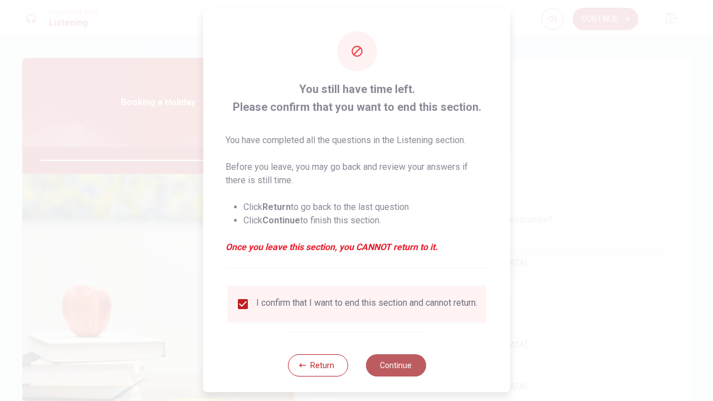
click at [389, 336] on button "Continue" at bounding box center [396, 365] width 60 height 22
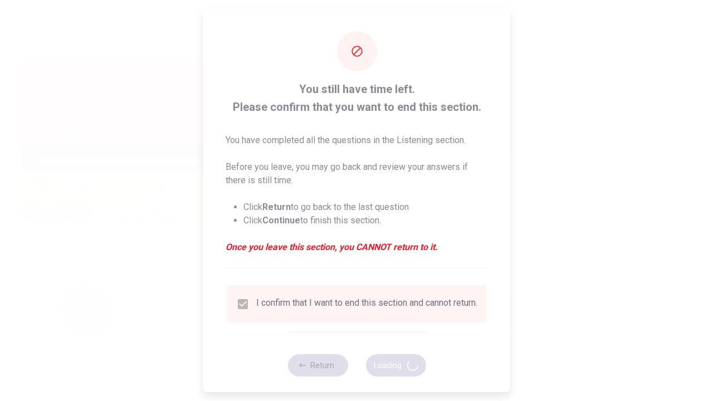
type input "96"
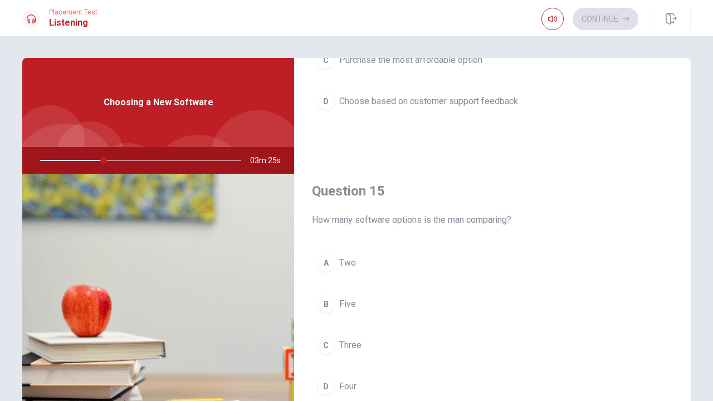
click at [349, 336] on span "Three" at bounding box center [350, 345] width 22 height 13
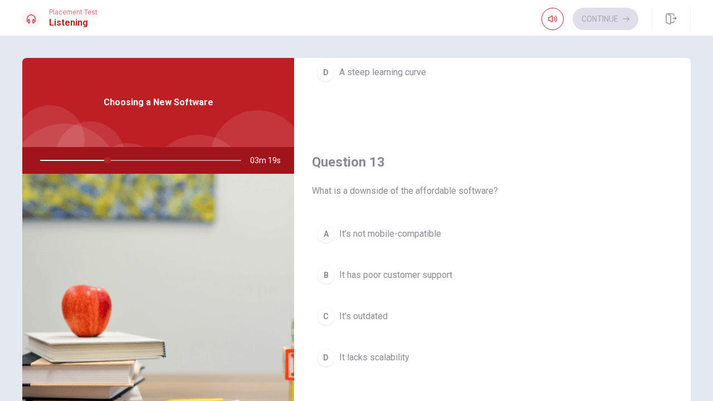
scroll to position [504, 0]
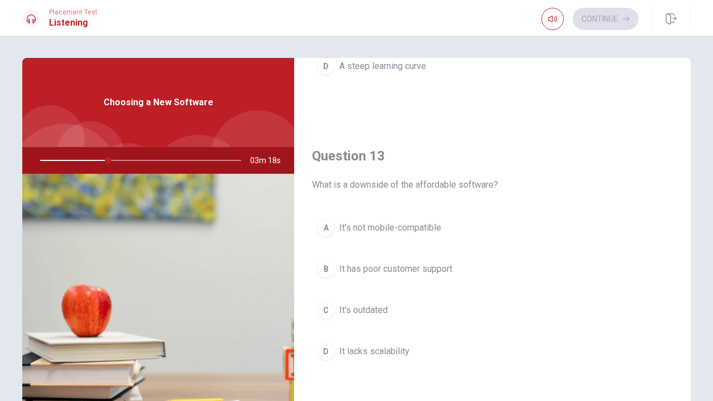
click at [373, 312] on span "It’s outdated" at bounding box center [363, 310] width 48 height 13
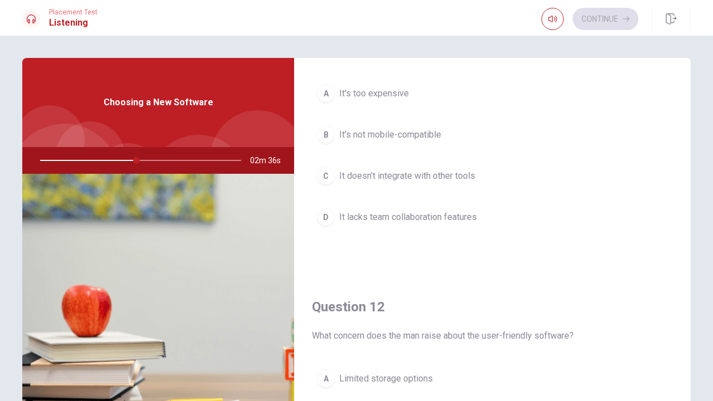
scroll to position [67, 0]
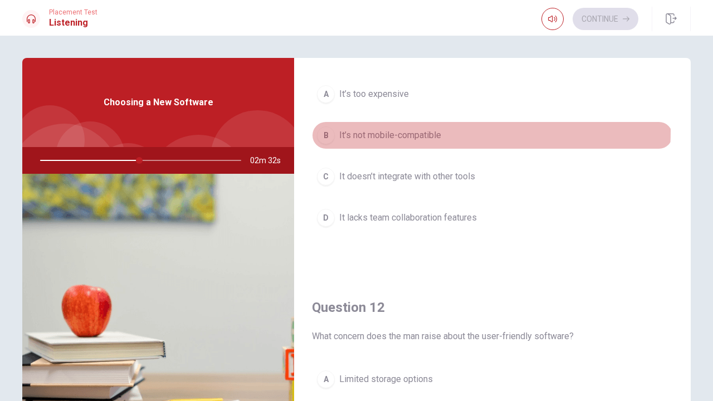
click at [391, 131] on span "It’s not mobile-compatible" at bounding box center [390, 135] width 102 height 13
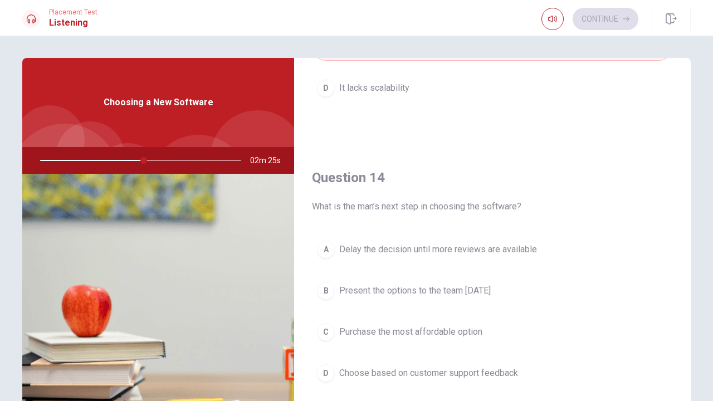
scroll to position [774, 0]
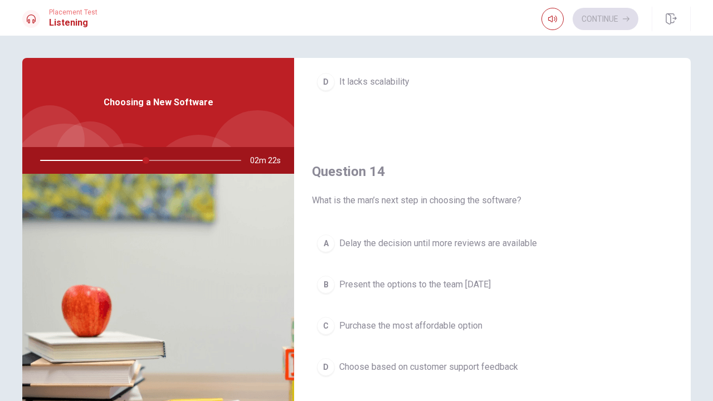
click at [402, 279] on span "Present the options to the team [DATE]" at bounding box center [415, 284] width 152 height 13
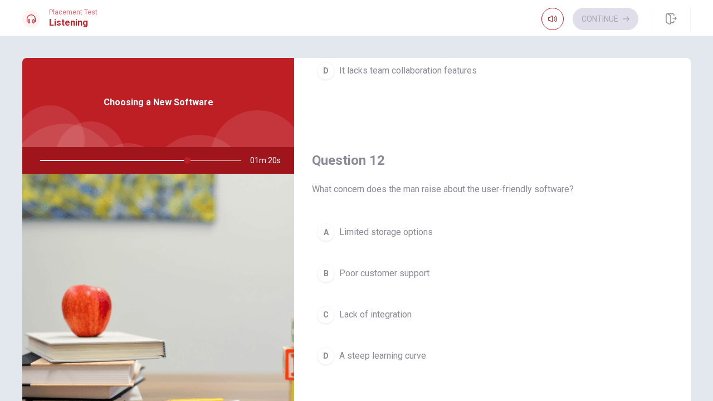
scroll to position [222, 0]
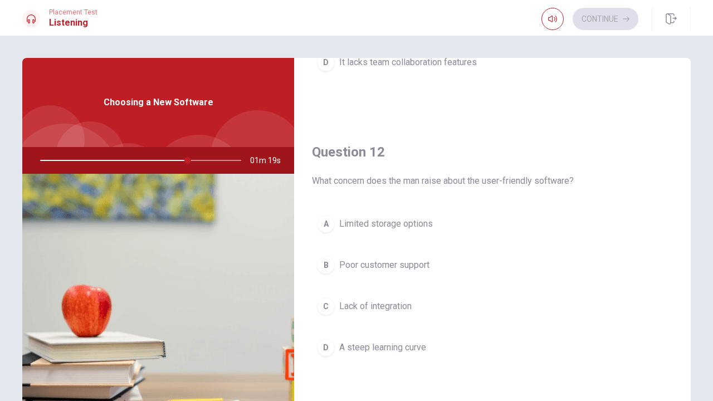
click at [396, 270] on span "Poor customer support" at bounding box center [384, 265] width 90 height 13
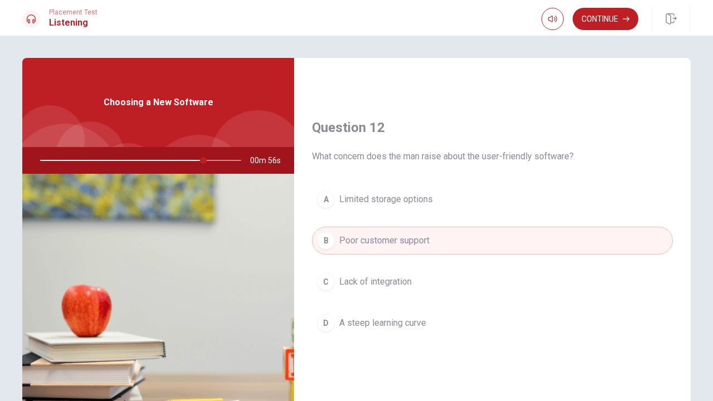
scroll to position [246, 0]
click at [606, 18] on button "Continue" at bounding box center [606, 19] width 66 height 22
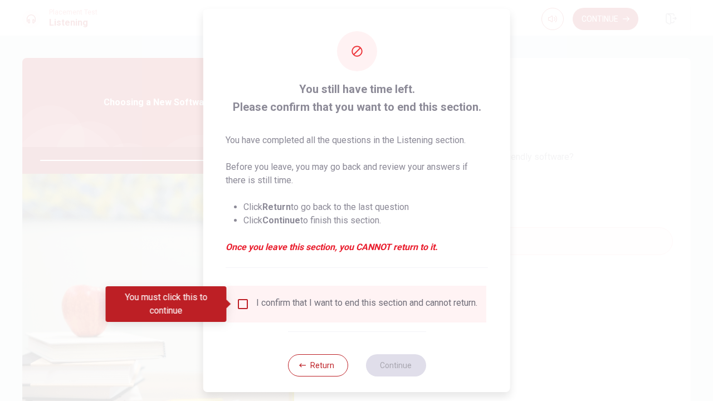
click at [241, 301] on input "You must click this to continue" at bounding box center [242, 304] width 13 height 13
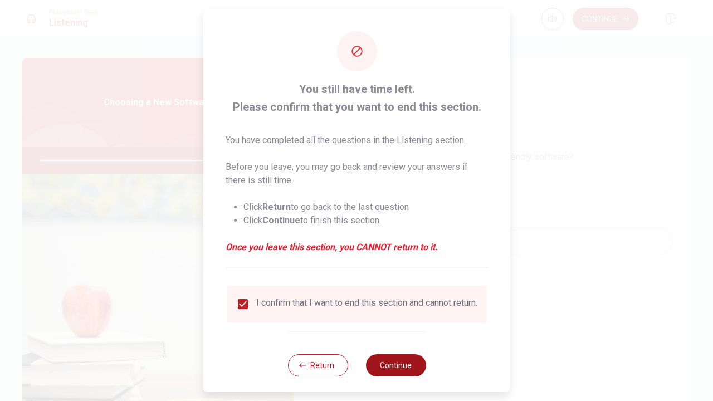
click at [387, 336] on button "Continue" at bounding box center [396, 365] width 60 height 22
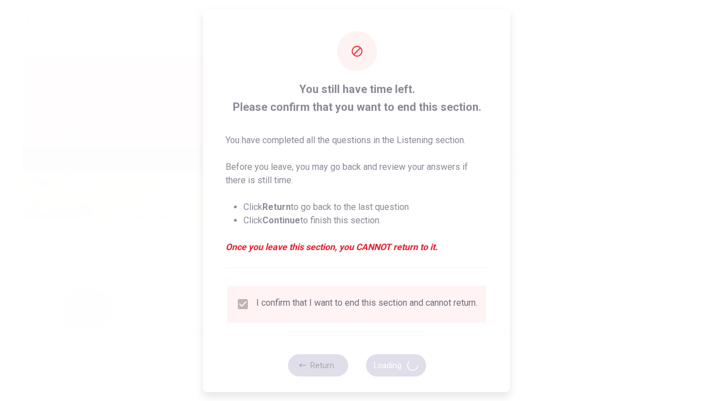
type input "91"
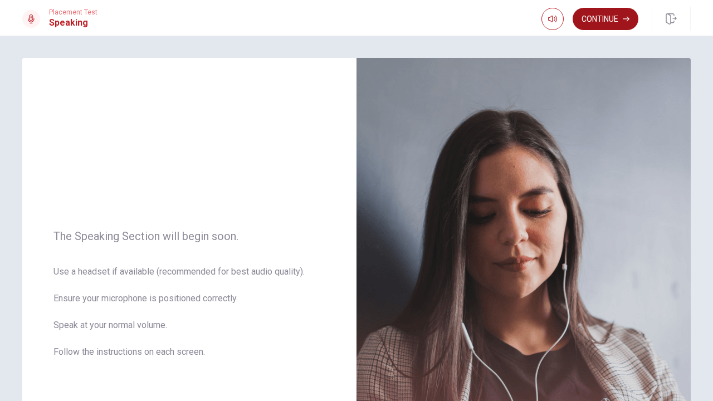
scroll to position [0, 0]
click at [613, 15] on button "Continue" at bounding box center [606, 19] width 66 height 22
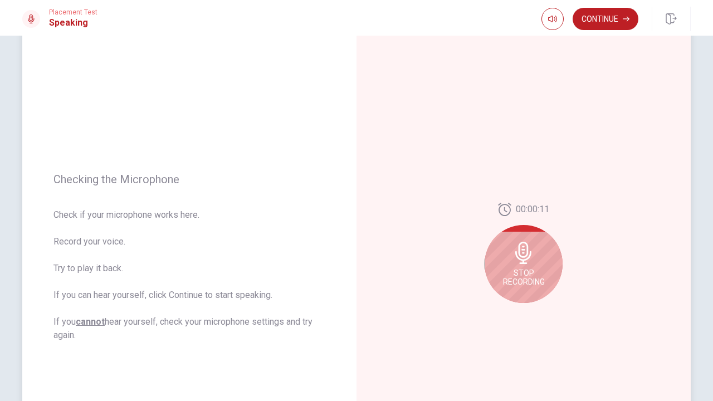
scroll to position [44, 0]
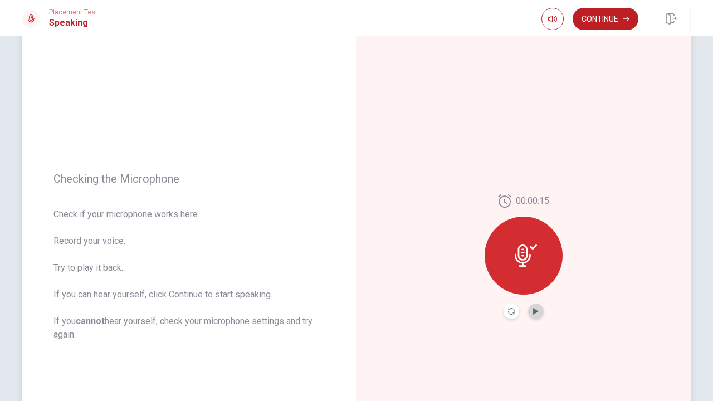
click at [534, 307] on button "Play Audio" at bounding box center [536, 312] width 16 height 16
click at [601, 18] on button "Continue" at bounding box center [606, 19] width 66 height 22
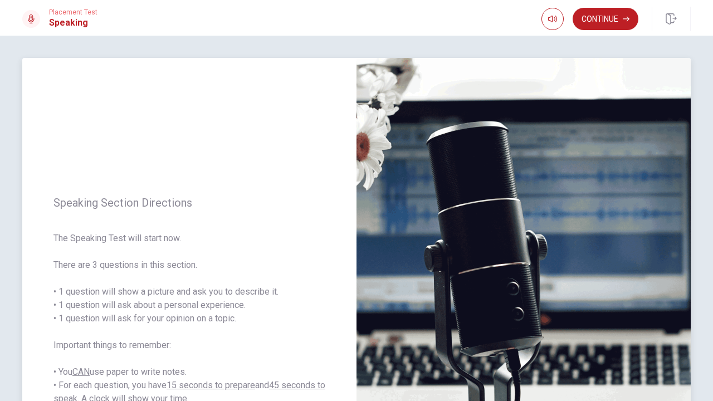
scroll to position [0, 0]
click at [605, 14] on button "Continue" at bounding box center [606, 19] width 66 height 22
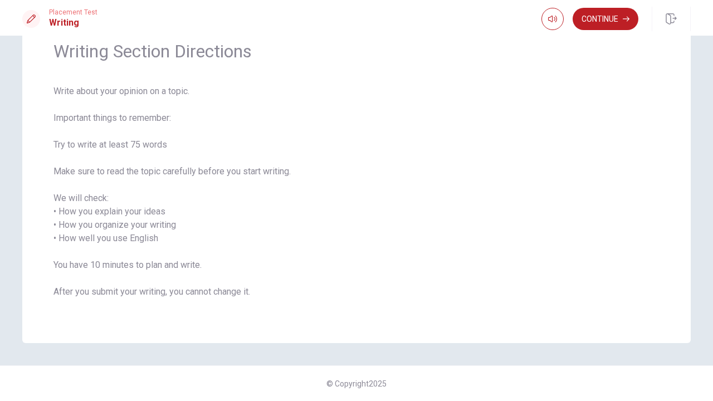
scroll to position [49, 0]
click at [604, 21] on button "Continue" at bounding box center [606, 19] width 66 height 22
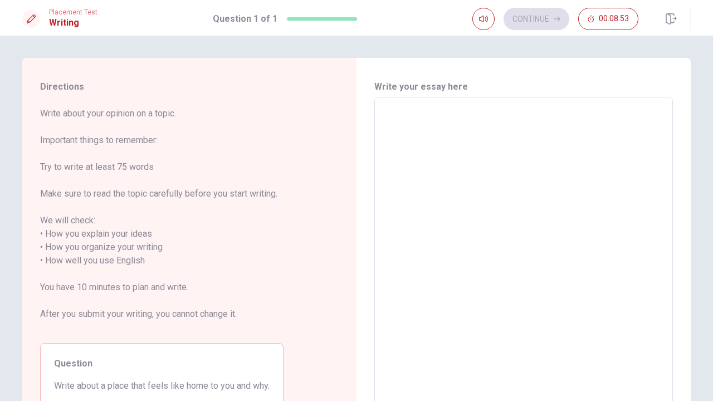
scroll to position [-1, 0]
click at [415, 128] on textarea at bounding box center [523, 254] width 283 height 296
type textarea "T"
type textarea "x"
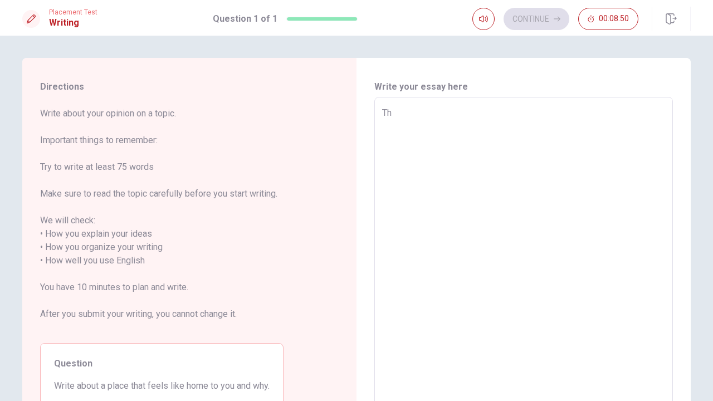
type textarea "The"
type textarea "x"
type textarea "The"
type textarea "x"
type textarea "The p"
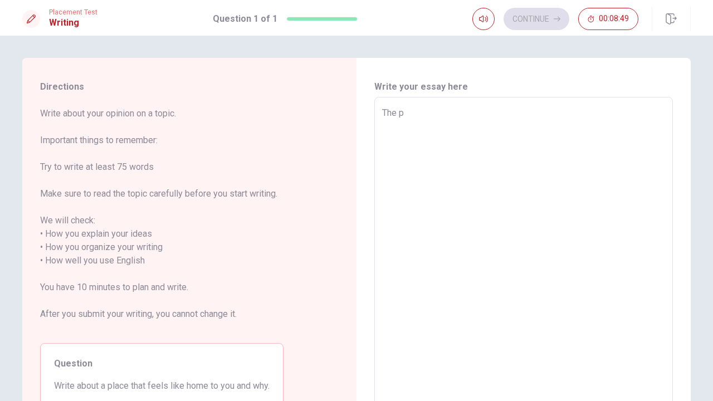
type textarea "x"
type textarea "The p l"
type textarea "x"
type textarea "The p l a"
type textarea "x"
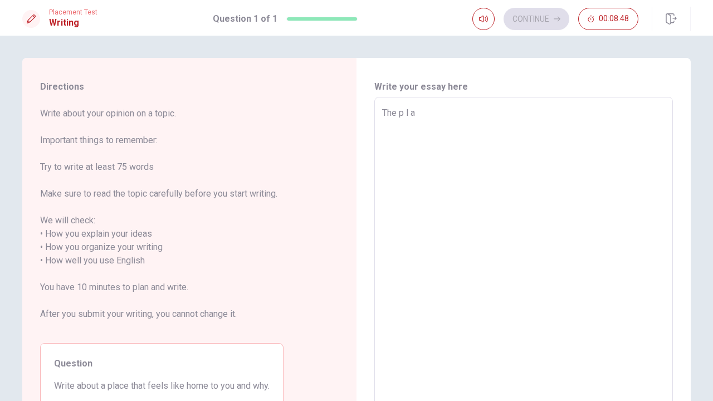
type textarea "The p la c"
type textarea "x"
type textarea "The place"
type textarea "x"
type textarea "The p la c"
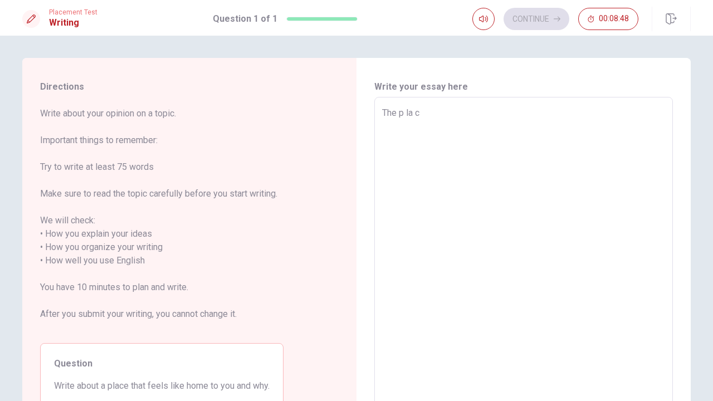
type textarea "x"
type textarea "The p l a"
type textarea "x"
type textarea "The p l"
type textarea "x"
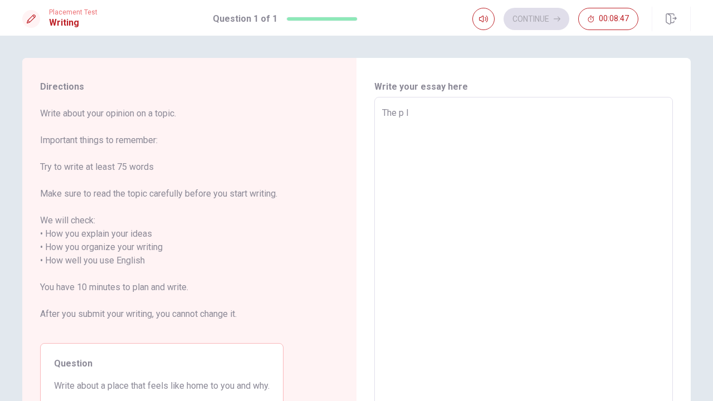
type textarea "The p"
type textarea "x"
type textarea "The"
type textarea "x"
type textarea "The"
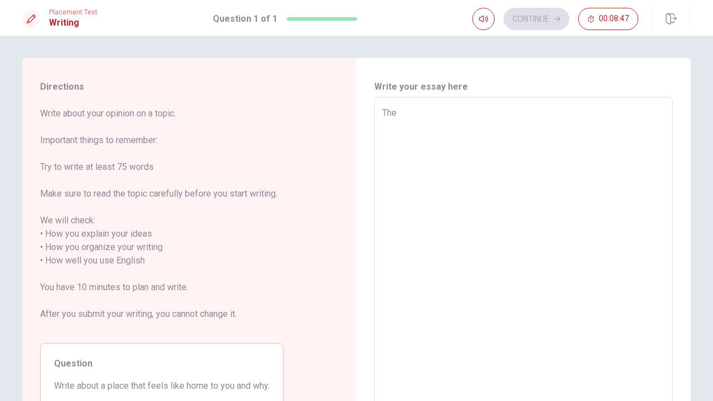
type textarea "x"
type textarea "Th"
type textarea "x"
type textarea "T"
type textarea "x"
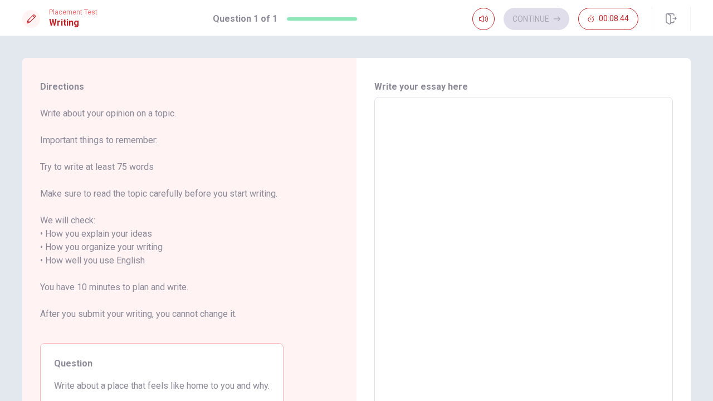
type textarea "T"
type textarea "x"
type textarea "Ti"
type textarea "x"
type textarea "Tit"
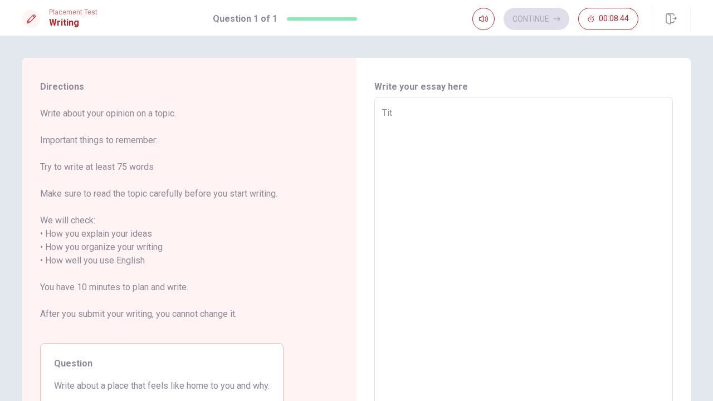
type textarea "x"
type textarea "Titl"
type textarea "x"
type textarea "Title"
type textarea "x"
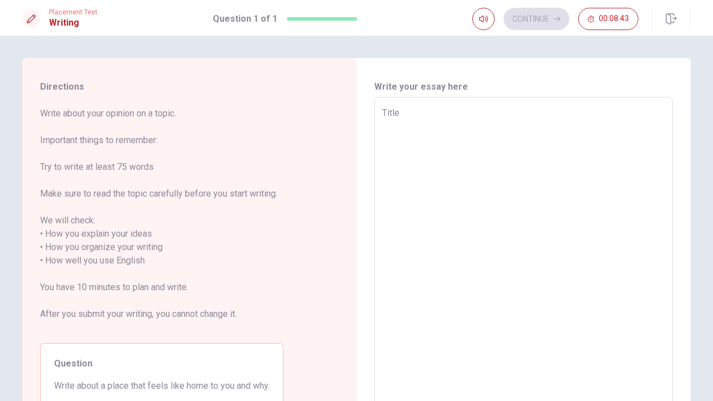
type textarea "Title:"
type textarea "x"
type textarea "Title:"
type textarea "x"
type textarea "Title:"
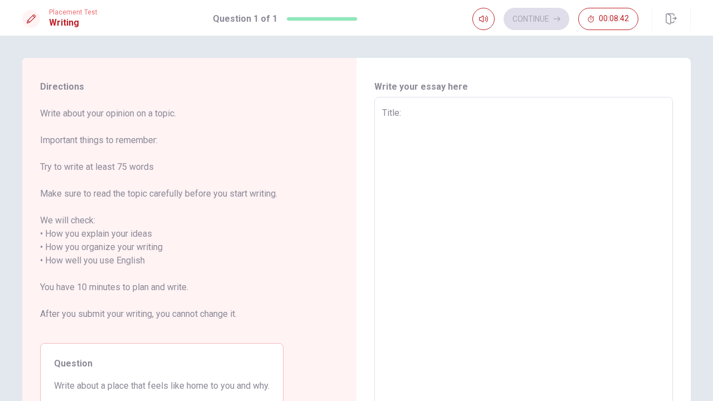
type textarea "x"
type textarea "Title"
type textarea "x"
type textarea "Titl"
type textarea "x"
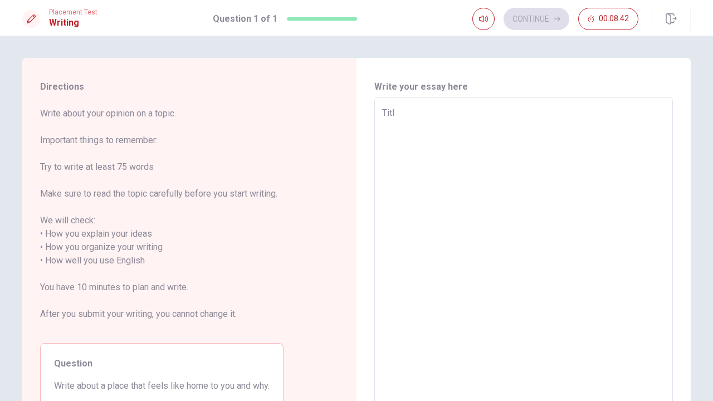
type textarea "Tit"
type textarea "x"
type textarea "Ti"
type textarea "x"
type textarea "T"
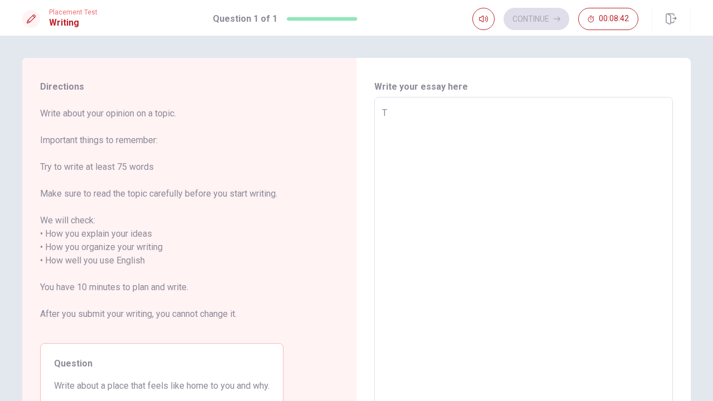
type textarea "x"
type textarea "A"
type textarea "x"
type textarea "A"
type textarea "x"
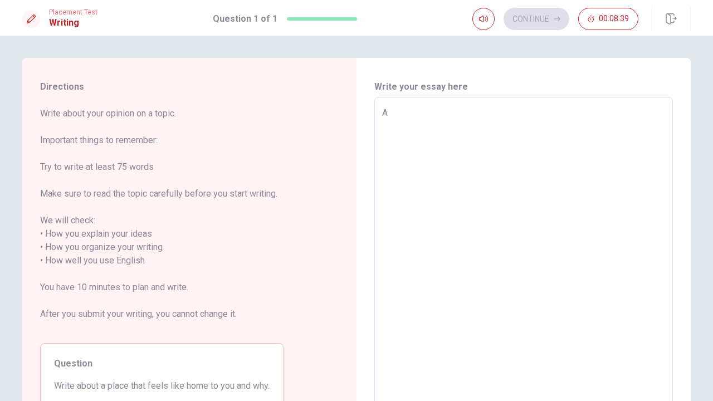
type textarea "A P"
type textarea "x"
type textarea "A Pl"
type textarea "x"
type textarea "A Pla"
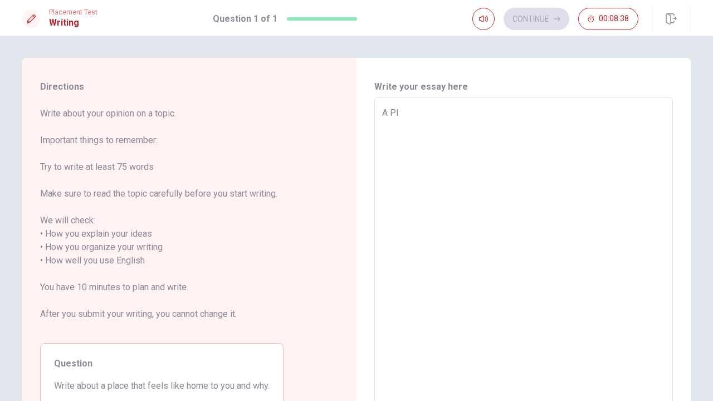
type textarea "x"
type textarea "A Plac"
type textarea "x"
type textarea "A Place"
type textarea "x"
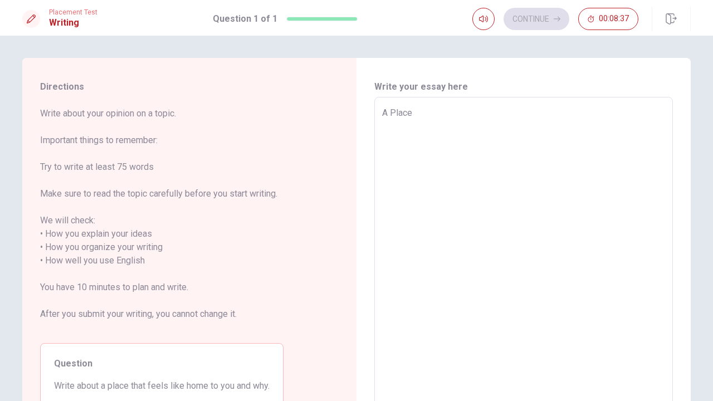
type textarea "A Place"
type textarea "x"
type textarea "A Place T"
type textarea "x"
type textarea "A Place Th"
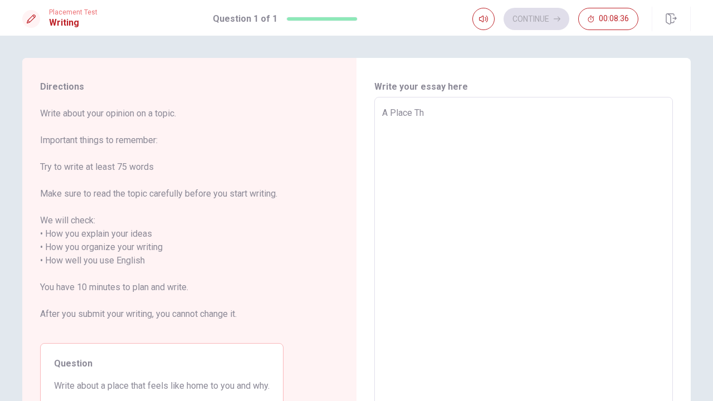
type textarea "x"
type textarea "A Place Tha"
type textarea "x"
type textarea "A Place That"
type textarea "x"
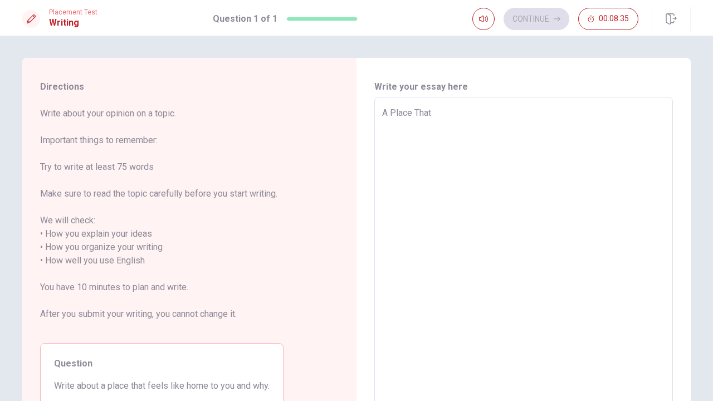
type textarea "A Place Tha她"
type textarea "x"
type textarea "A Place Tha她F"
type textarea "x"
type textarea "A Place Tha她Fe"
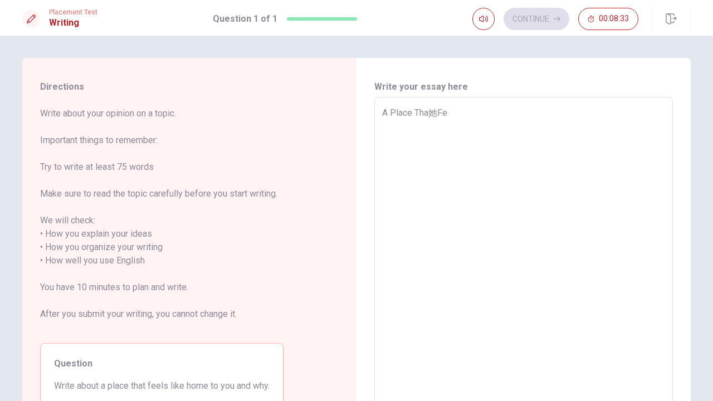
type textarea "x"
type textarea "A Place Tha她F"
type textarea "x"
type textarea "A Place Tha她"
type textarea "x"
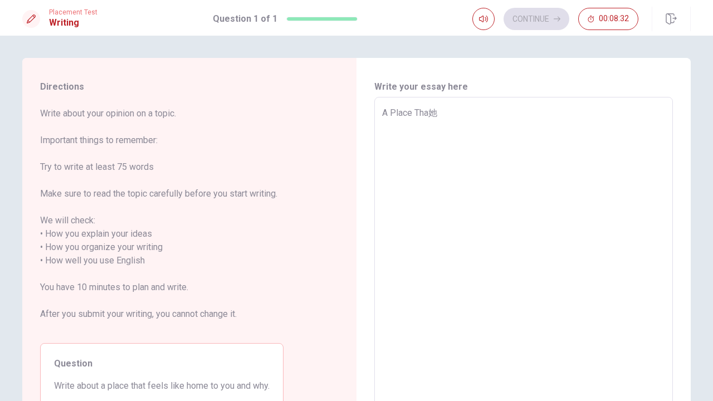
type textarea "A Place Tha"
type textarea "x"
type textarea "A Place That"
type textarea "x"
type textarea "A Place That"
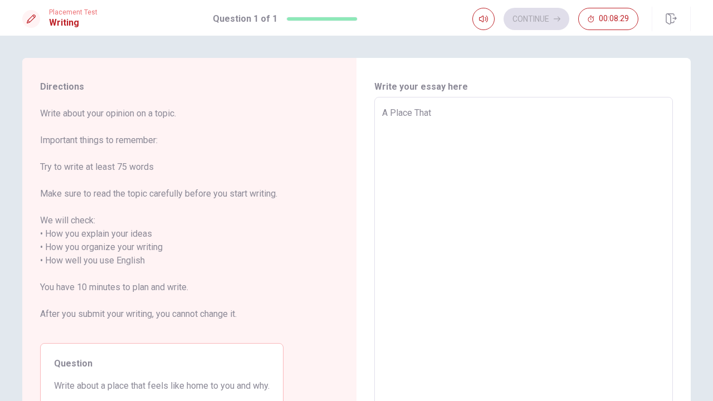
type textarea "x"
type textarea "A Place That F"
type textarea "x"
type textarea "A Place That Fl"
type textarea "x"
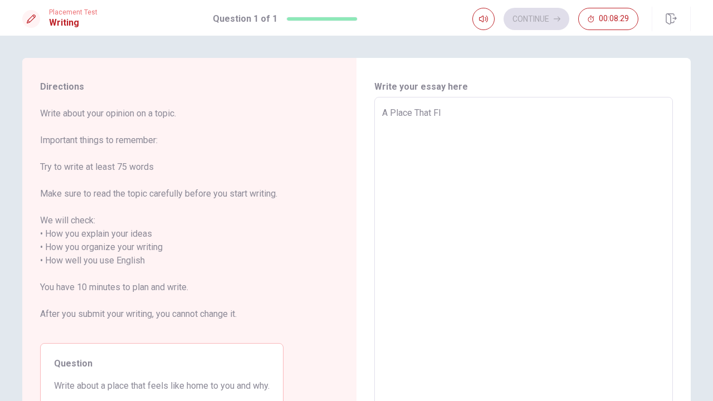
type textarea "A Place That Fle"
type textarea "x"
type textarea "A Place That Flee"
type textarea "x"
type textarea "A Place That Fle"
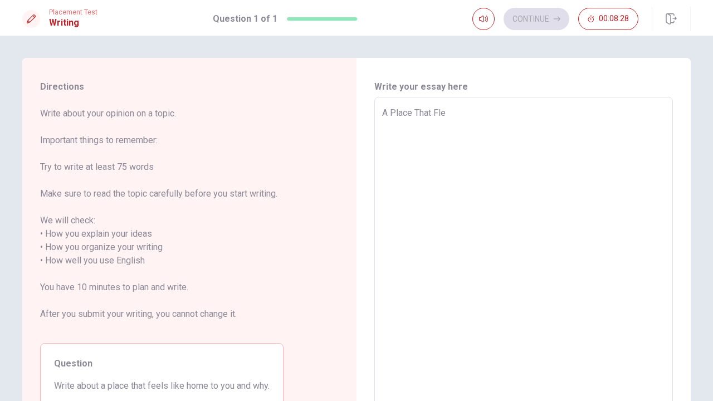
type textarea "x"
type textarea "A Place That Fl"
type textarea "x"
type textarea "A Place That F"
type textarea "x"
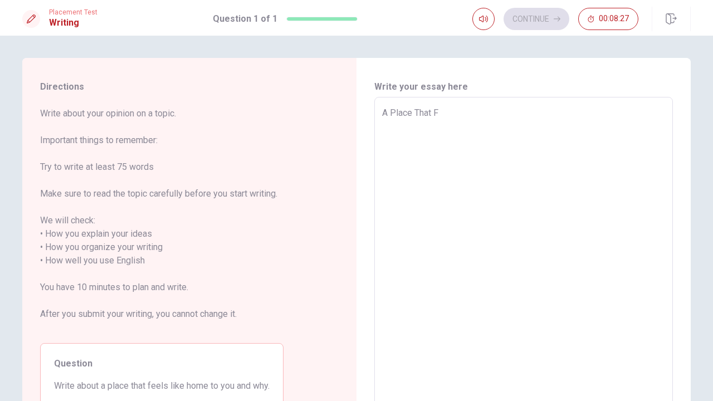
type textarea "A Place That Fe"
type textarea "x"
type textarea "A Place That Fee"
type textarea "x"
type textarea "A Place That Feel"
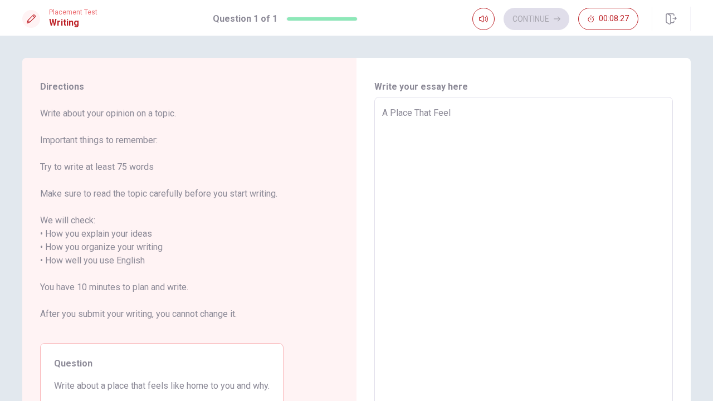
type textarea "x"
type textarea "A Place That Feels"
type textarea "x"
type textarea "A Place That Feels"
type textarea "x"
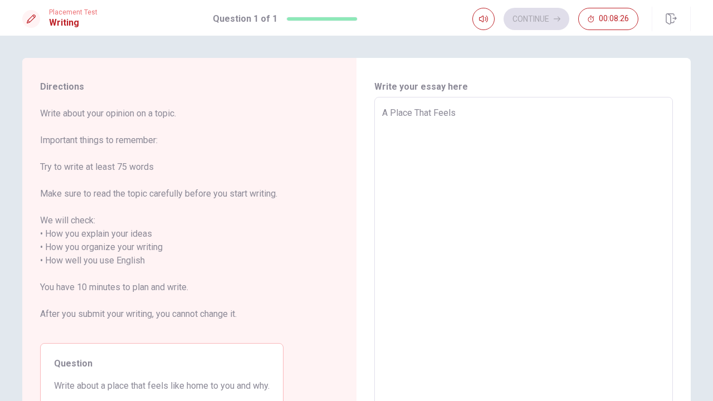
type textarea "A Place That Feels l"
type textarea "x"
type textarea "A Place That Feels li"
type textarea "x"
type textarea "A Place That Feels lik"
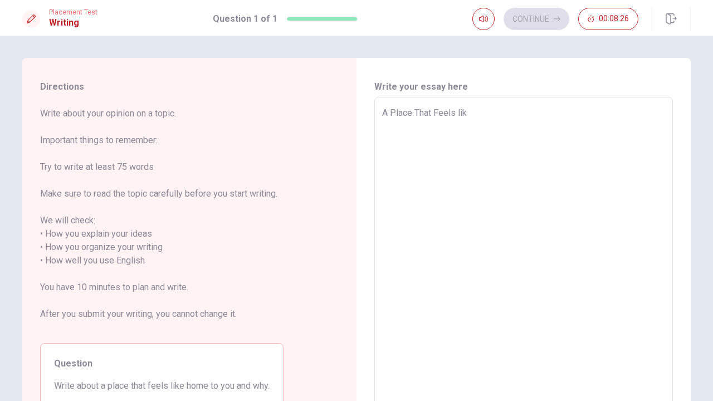
type textarea "x"
type textarea "A Place That Feels like"
type textarea "x"
type textarea "A Place That Feels lik"
type textarea "x"
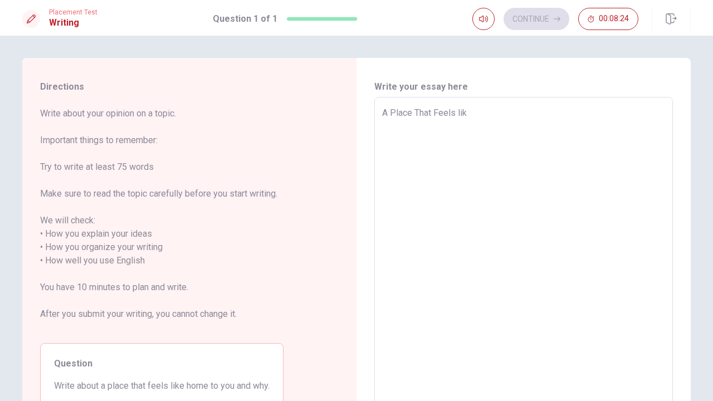
type textarea "A Place That Feels li"
type textarea "x"
type textarea "A Place That Feels l"
type textarea "x"
type textarea "A Place That Feels"
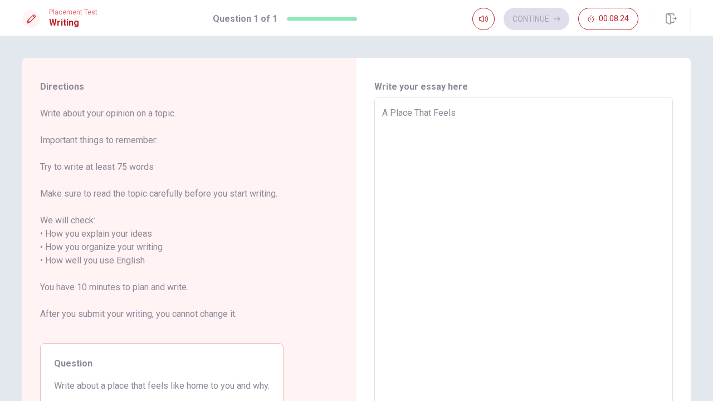
type textarea "x"
type textarea "A Place That Feels l"
type textarea "x"
type textarea "A Place That Feels"
type textarea "x"
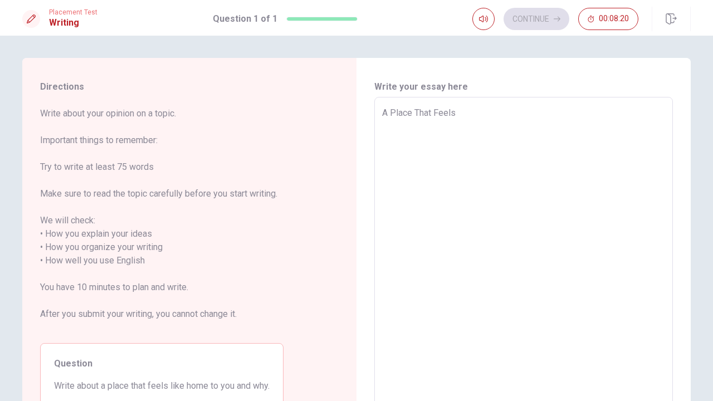
type textarea "A Place That Feels L"
type textarea "x"
type textarea "A Place That Feels [PERSON_NAME]"
type textarea "x"
type textarea "A Place That Feels Lik"
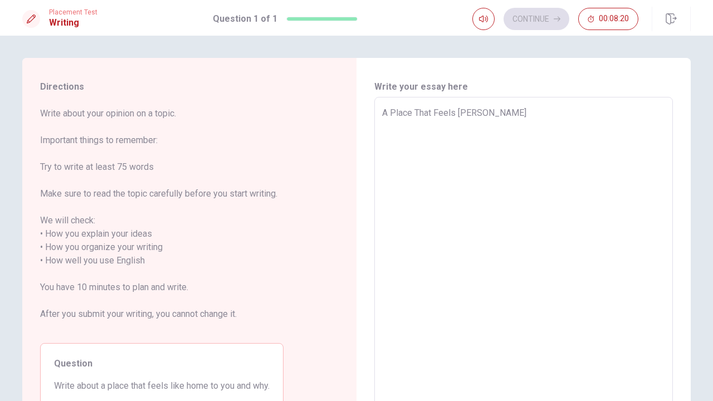
type textarea "x"
type textarea "A Place That Feels Like"
type textarea "x"
type textarea "A Place That Feels Like"
type textarea "x"
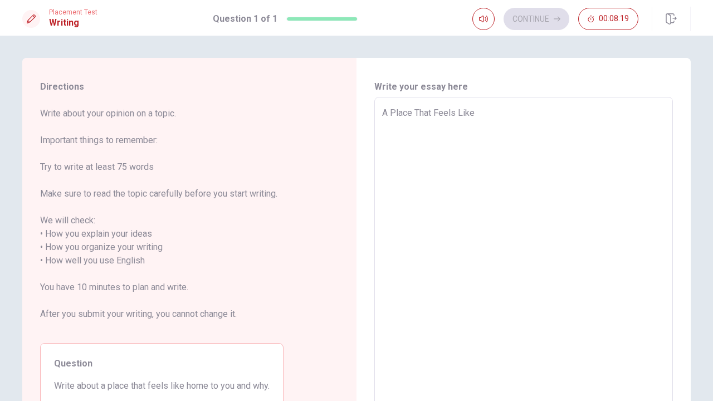
type textarea "A Place That Feels Like h"
type textarea "x"
type textarea "A Place That Feels Like ho"
type textarea "x"
type textarea "A Place That Feels Like hom"
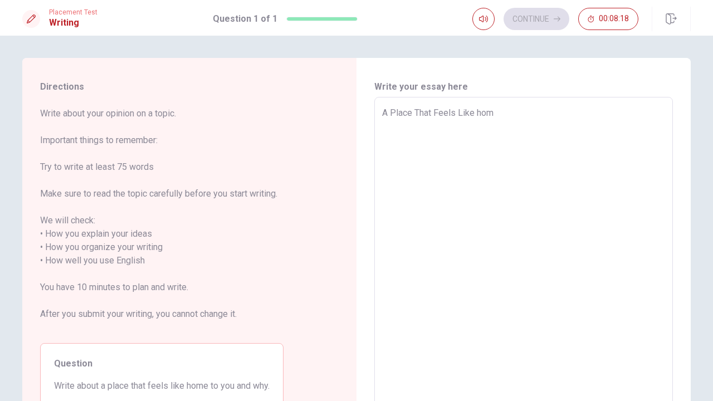
type textarea "x"
type textarea "A Place That Feels Like home"
type textarea "x"
type textarea "A Place That Feels Like home"
type textarea "x"
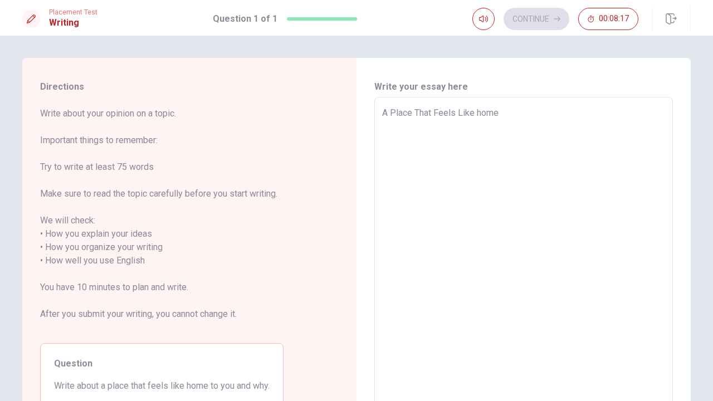
type textarea "A Place That Feels Like home t"
type textarea "x"
type textarea "A Place That Feels Like home to"
type textarea "x"
type textarea "A Place That Feels Like home to"
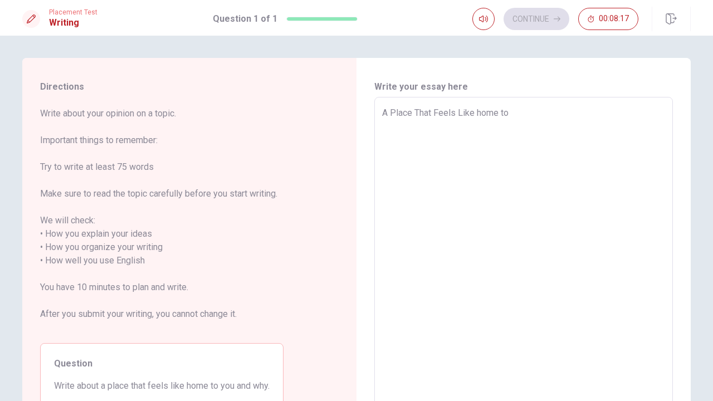
type textarea "x"
type textarea "A Place That Feels Like home to m"
type textarea "x"
type textarea "A Place That Feels Like home to me"
type textarea "x"
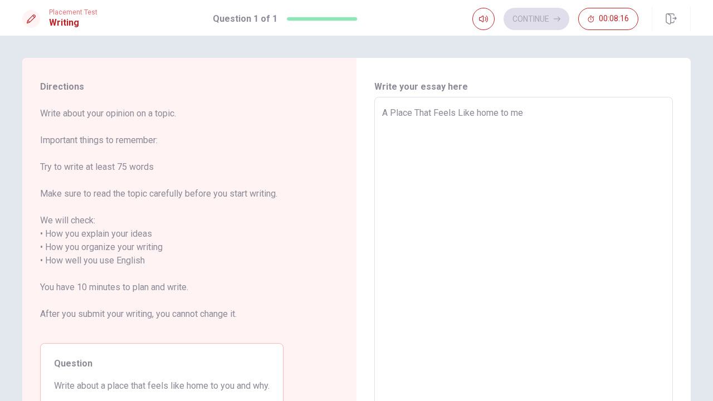
type textarea "A Place That Feels Like home to m"
type textarea "x"
type textarea "A Place That Feels Like home to"
type textarea "x"
type textarea "A Place That Feels Like home to"
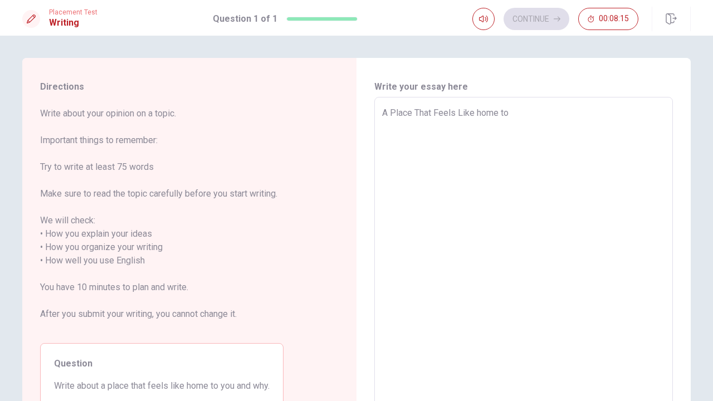
type textarea "x"
type textarea "A Place That Feels Like home t"
type textarea "x"
type textarea "A Place That Feels Like home"
type textarea "x"
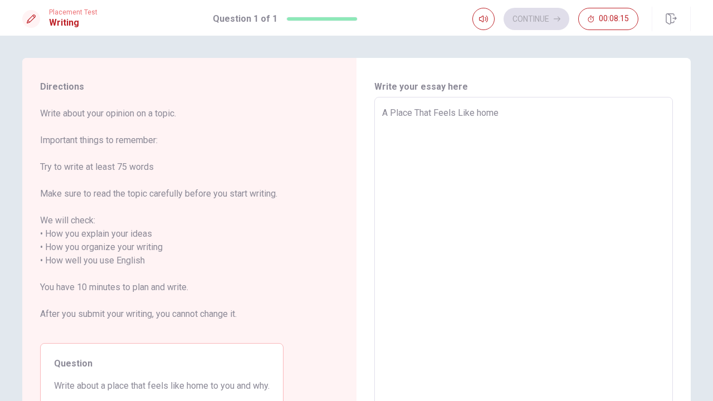
type textarea "A Place That Feels Like home"
type textarea "x"
type textarea "A Place That Feels Like hom"
type textarea "x"
type textarea "A Place That Feels Like ho"
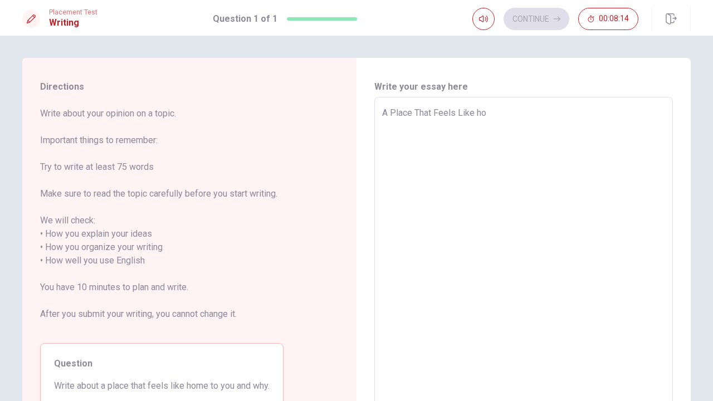
type textarea "x"
type textarea "A Place That Feels Like h"
type textarea "x"
type textarea "A Place That Feels Like"
type textarea "x"
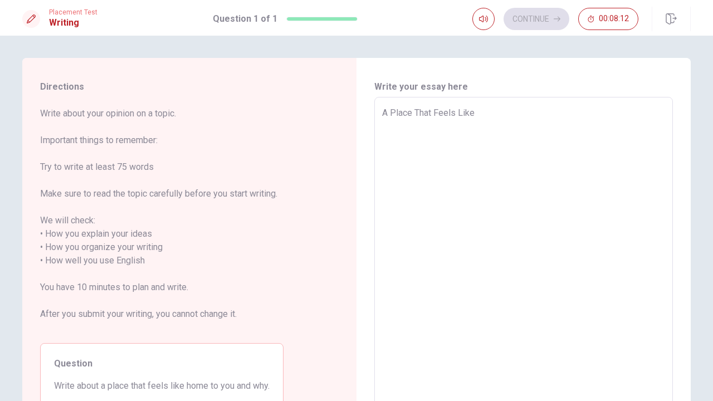
type textarea "A Place That Feels Like H"
type textarea "x"
type textarea "A Place That Feels Like [PERSON_NAME]"
type textarea "x"
type textarea "A Place That Feels Like Hom"
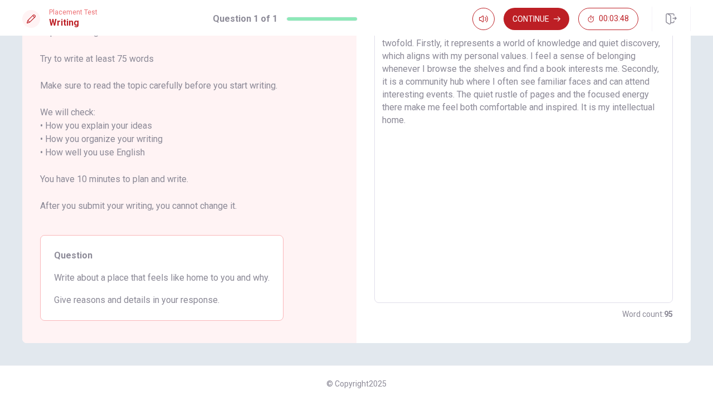
scroll to position [108, 0]
click at [539, 23] on button "Continue" at bounding box center [537, 19] width 66 height 22
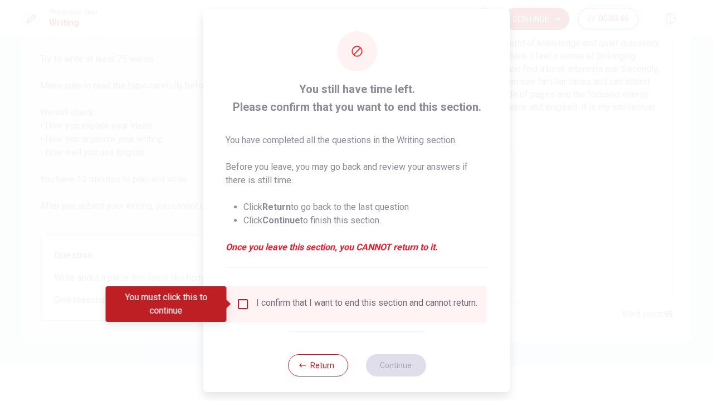
click at [243, 302] on input "You must click this to continue" at bounding box center [242, 304] width 13 height 13
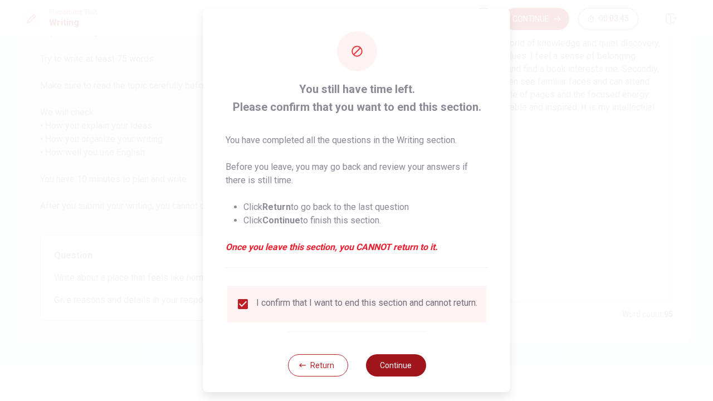
click at [390, 336] on button "Continue" at bounding box center [396, 365] width 60 height 22
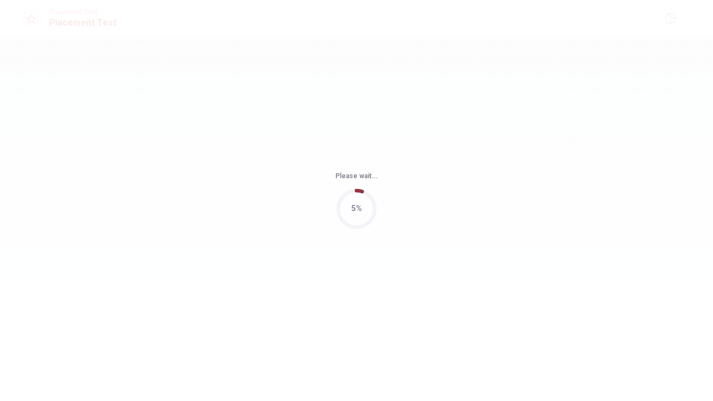
scroll to position [0, 0]
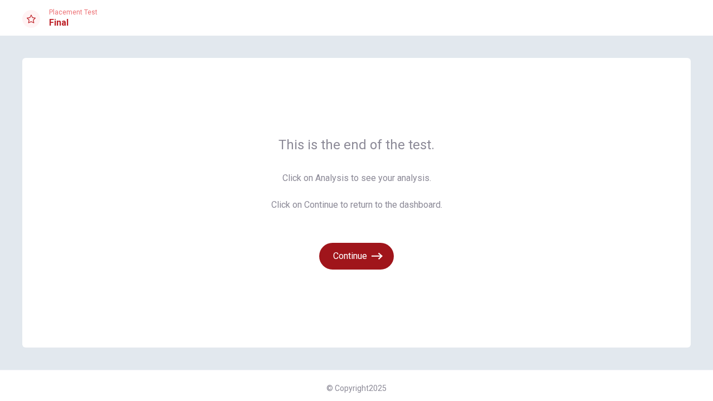
click at [365, 256] on button "Continue" at bounding box center [356, 256] width 75 height 27
